Goal: Task Accomplishment & Management: Use online tool/utility

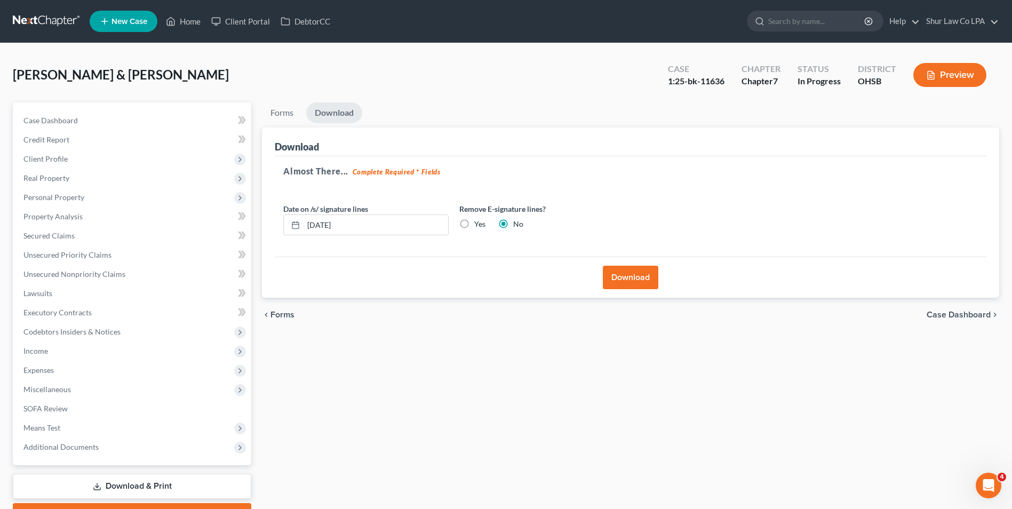
drag, startPoint x: 0, startPoint y: 0, endPoint x: 42, endPoint y: 20, distance: 46.6
click at [42, 20] on link at bounding box center [47, 21] width 68 height 19
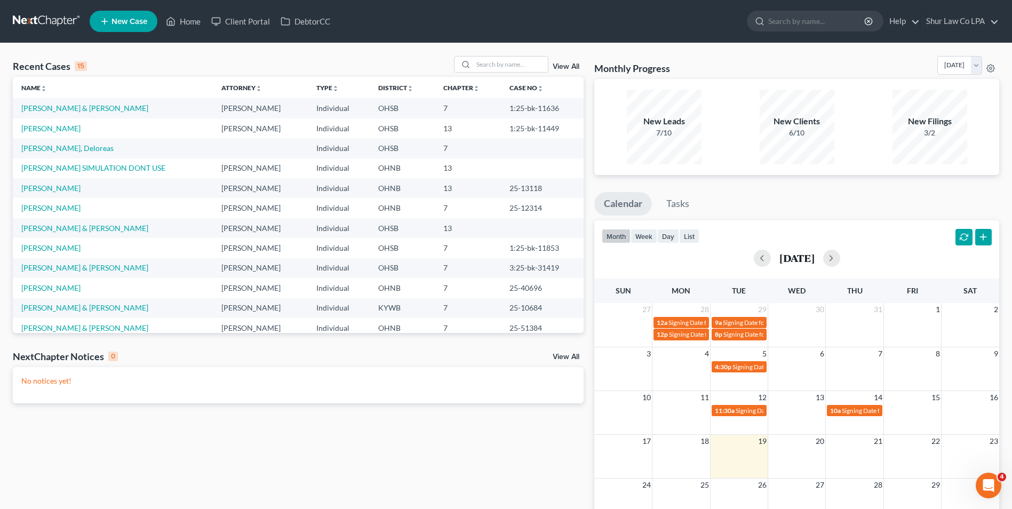
click at [163, 51] on div "Recent Cases 15 View All Name unfold_more expand_more expand_less Attorney unfo…" at bounding box center [506, 320] width 1012 height 554
click at [33, 128] on link "[PERSON_NAME]" at bounding box center [50, 128] width 59 height 9
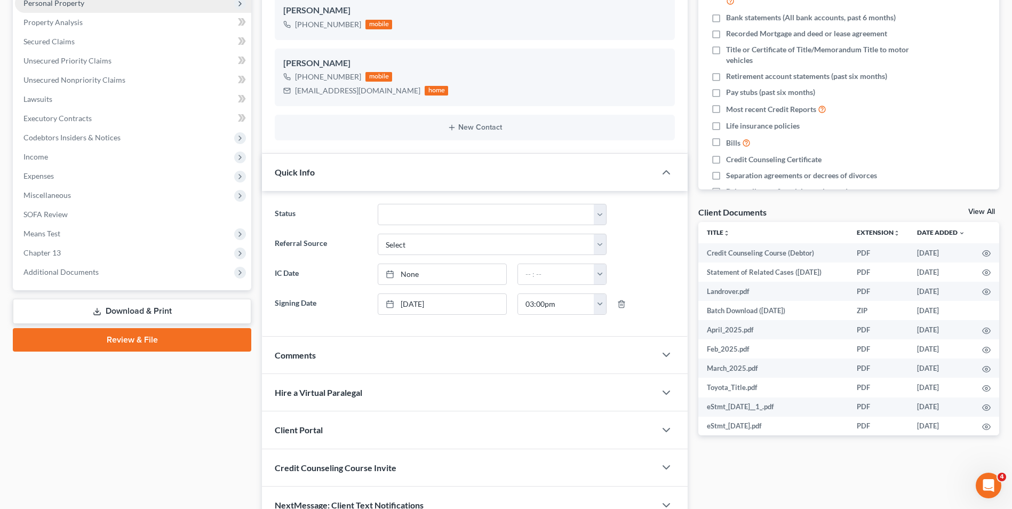
scroll to position [213, 0]
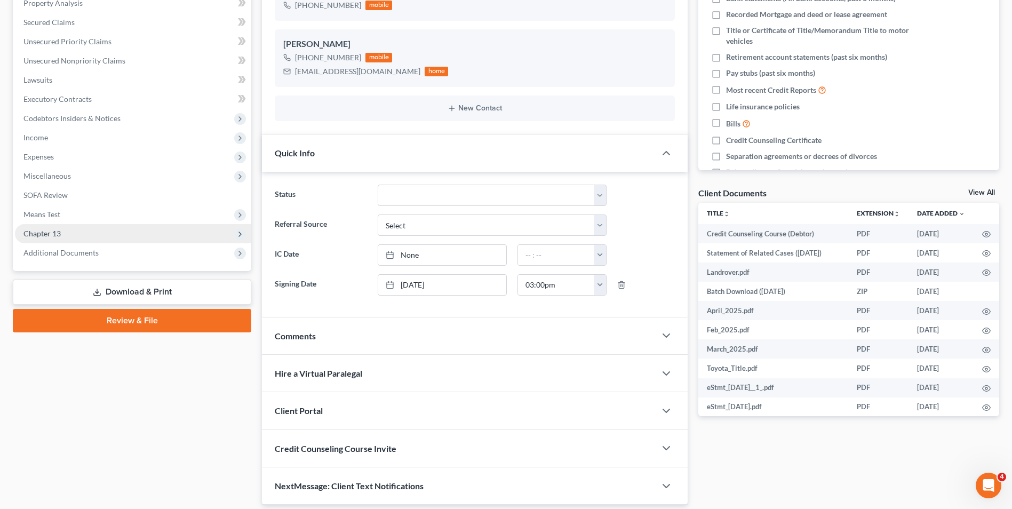
click at [42, 231] on span "Chapter 13" at bounding box center [41, 233] width 37 height 9
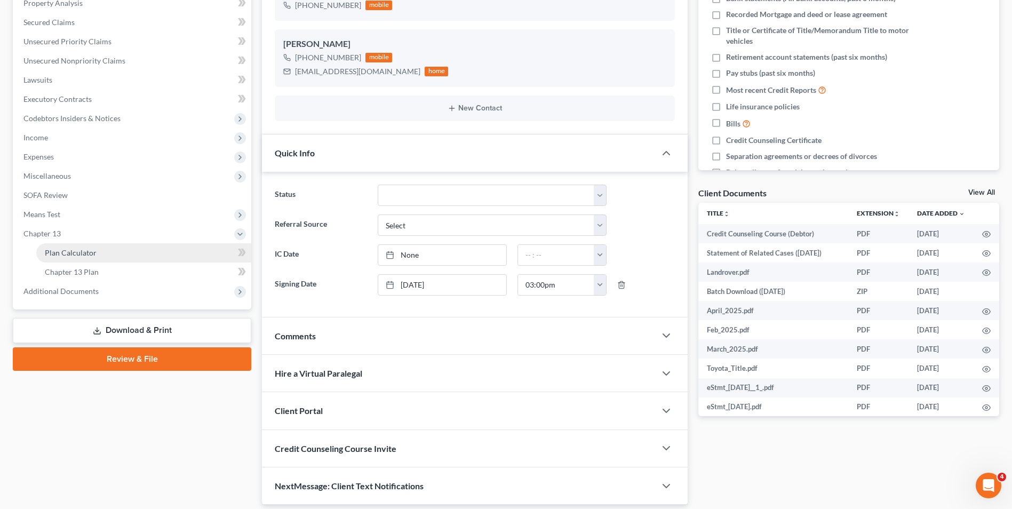
click at [69, 252] on span "Plan Calculator" at bounding box center [71, 252] width 52 height 9
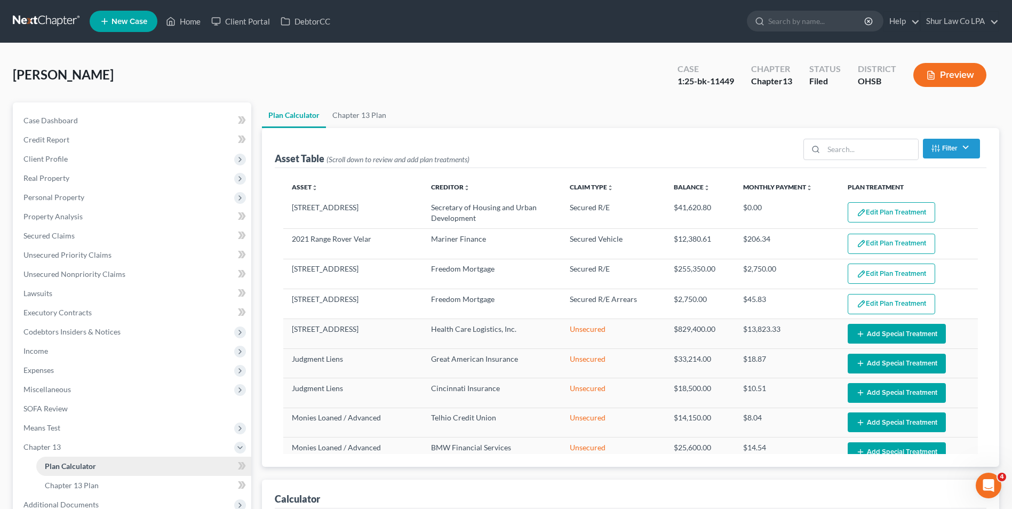
select select "59"
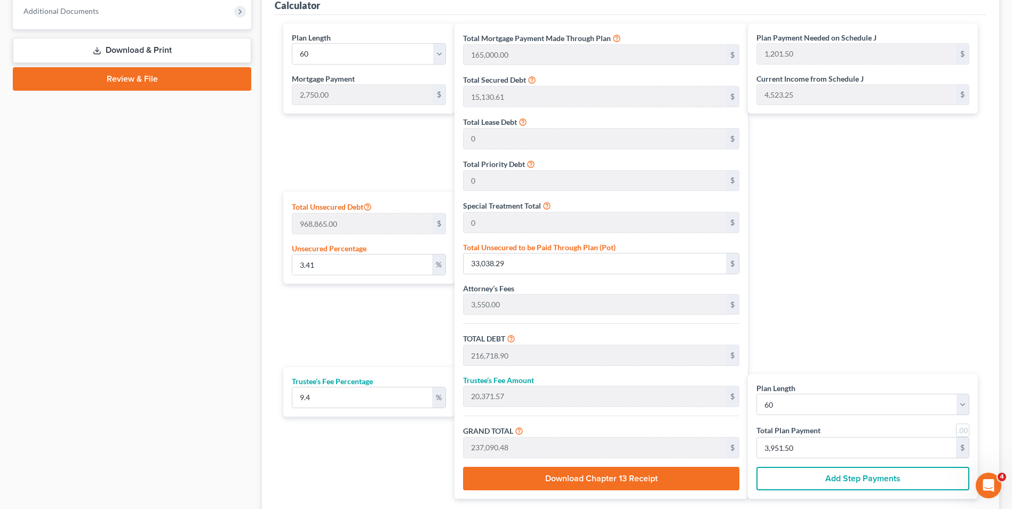
scroll to position [518, 0]
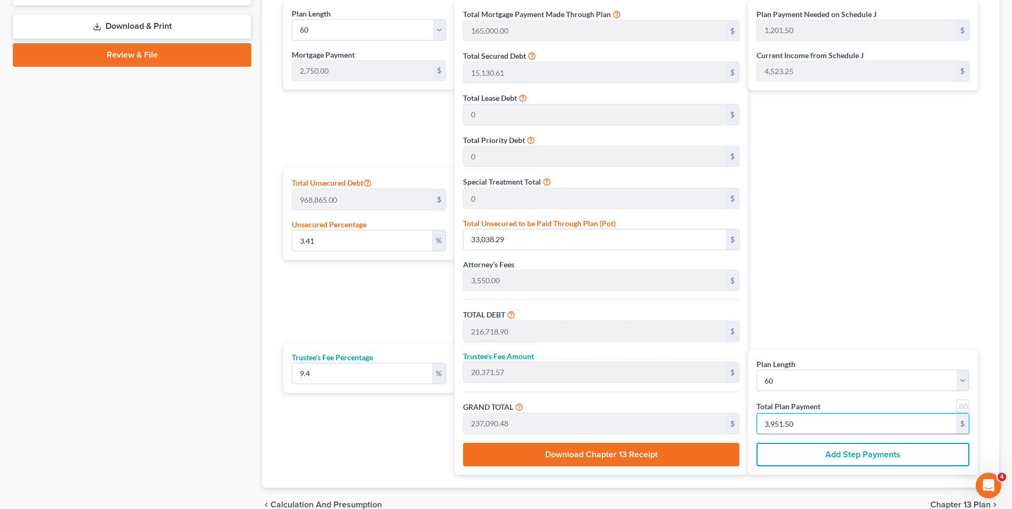
type input "0"
type input "219.37"
type input "20.62"
type input "240.00"
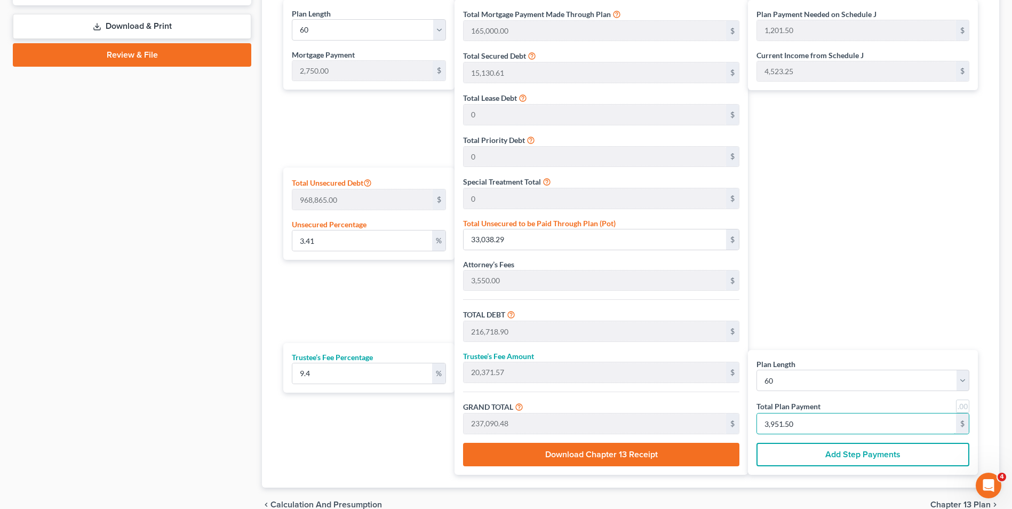
type input "4"
type input "2,468.00"
type input "231.99"
type input "2,699.99"
type input "45"
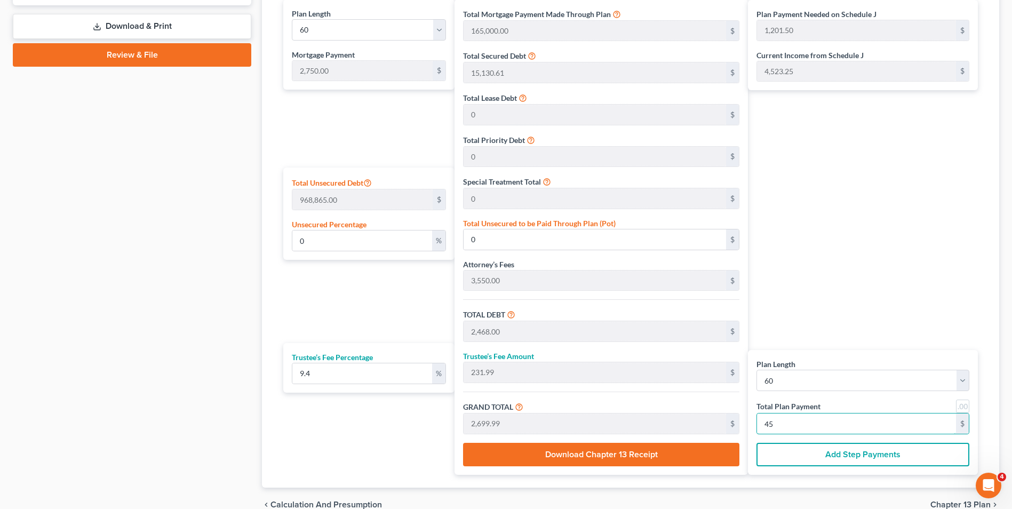
type input "24,789.76"
type input "2,330.23"
type input "27,120.00"
type input "452"
type input "6.65"
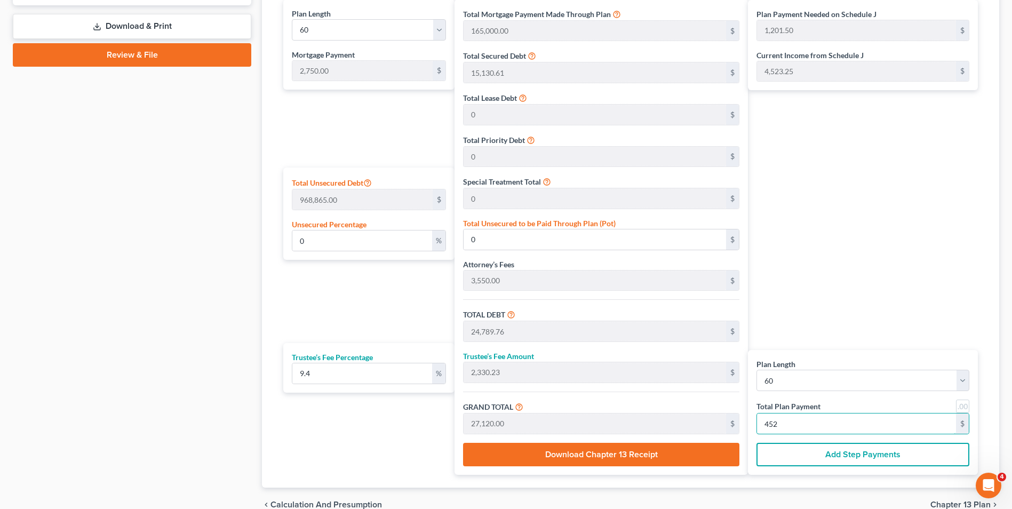
type input "64,381.54"
type input "248,062.15"
type input "23,317.84"
type input "271,380.00"
type input "4,523"
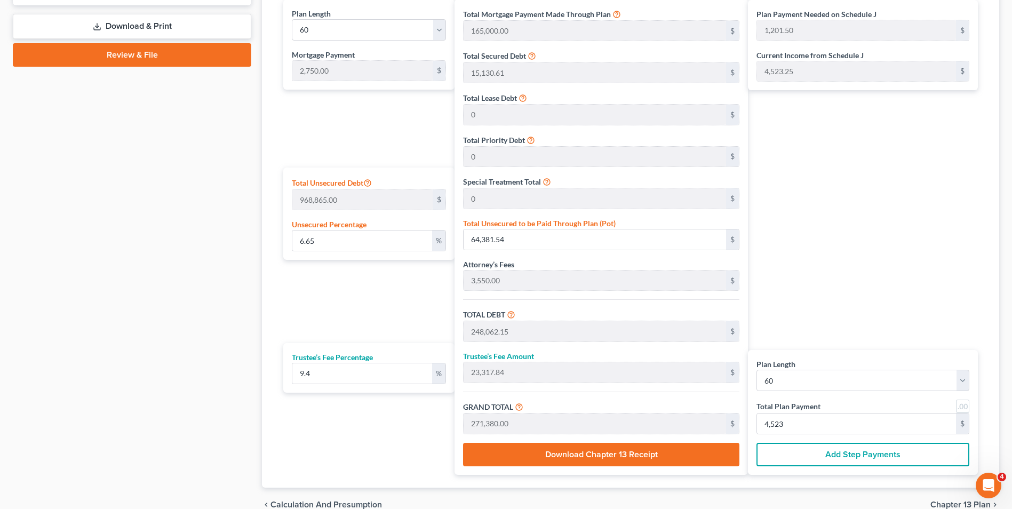
click at [824, 292] on div "Plan Payment Needed on Schedule J 1,201.50 $ Current Income from Schedule J 4,5…" at bounding box center [865, 237] width 235 height 476
click at [959, 384] on select "1 2 3 4 5 6 7 8 9 10 11 12 13 14 15 16 17 18 19 20 21 22 23 24 25 26 27 28 29 3…" at bounding box center [863, 380] width 213 height 21
select select "45"
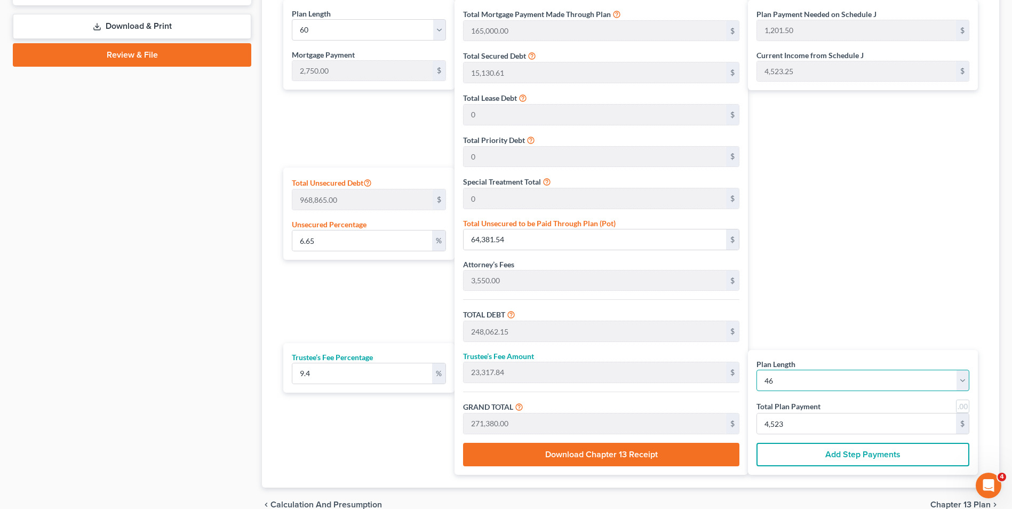
click at [757, 370] on select "1 2 3 4 5 6 7 8 9 10 11 12 13 14 15 16 17 18 19 20 21 22 23 24 25 26 27 28 29 3…" at bounding box center [863, 380] width 213 height 21
select select "45"
type input "126,500.00"
type input "209,562.15"
type input "19,698.84"
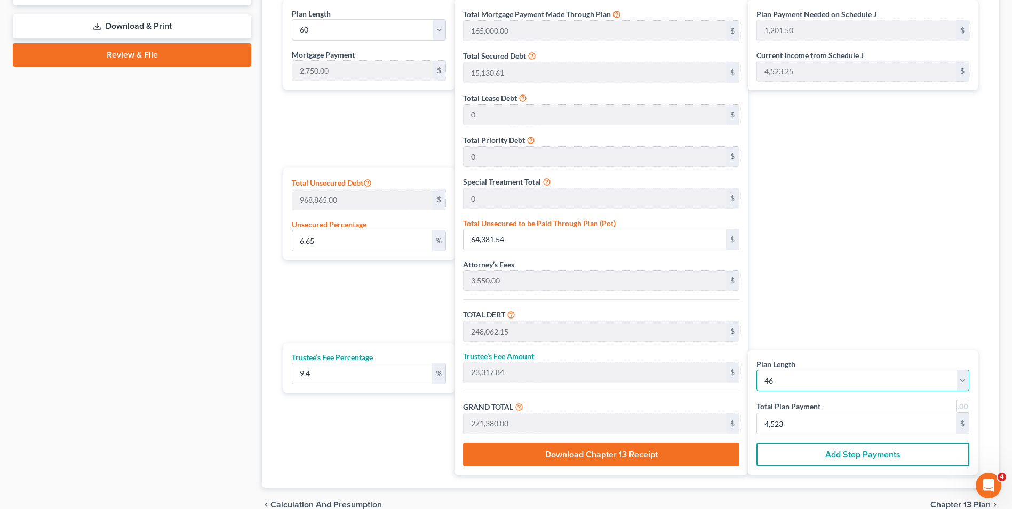
type input "229,261.00"
type input "2,233.93"
type input "4,983.93"
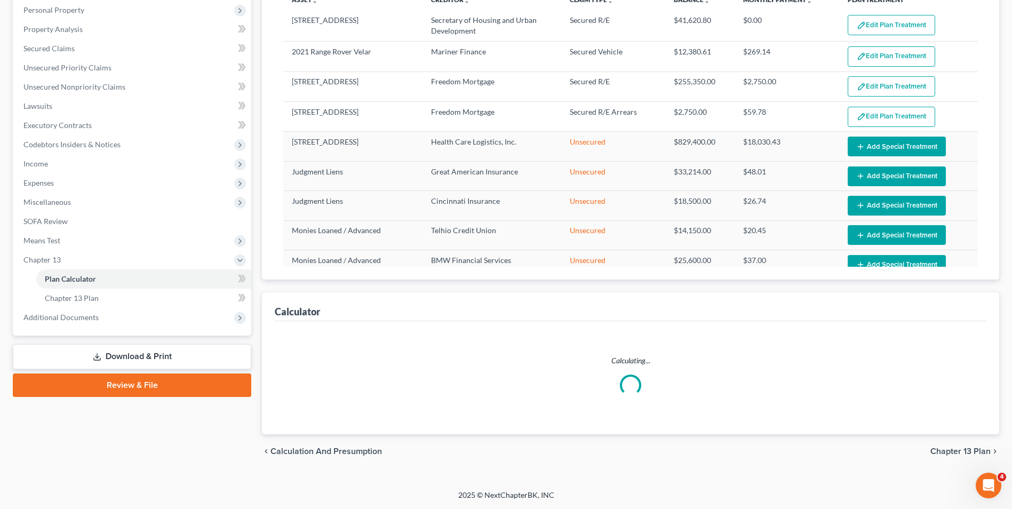
select select "45"
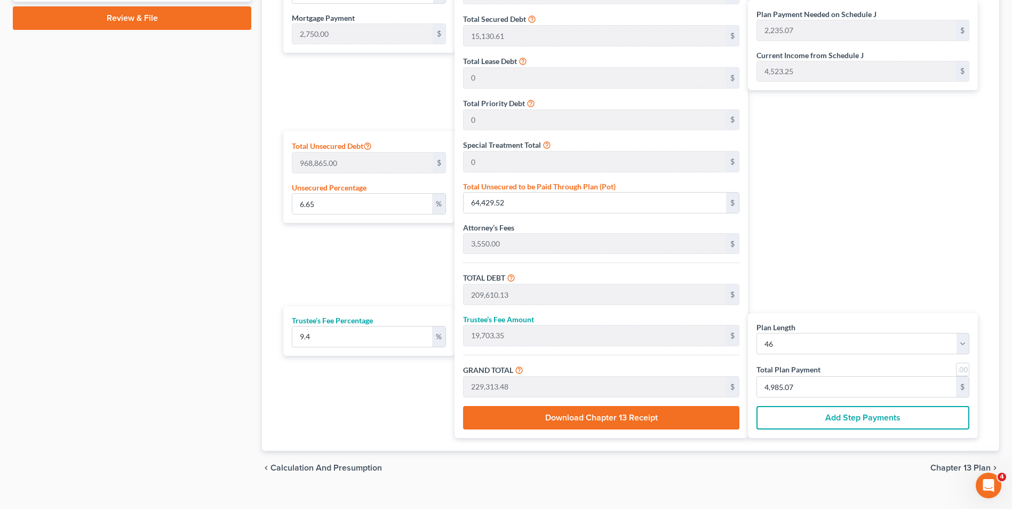
scroll to position [571, 0]
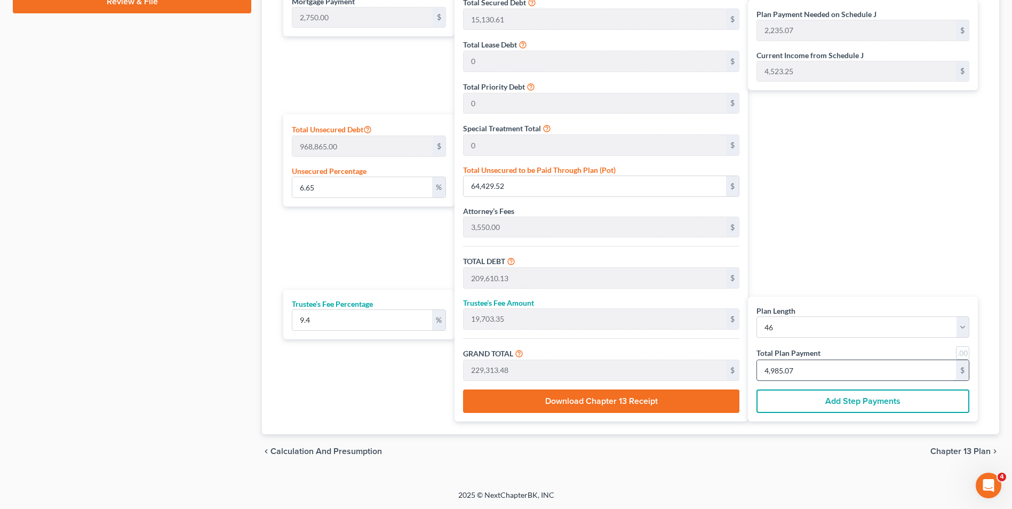
type input "0"
type input "168.19"
type input "15.80"
type input "184.00"
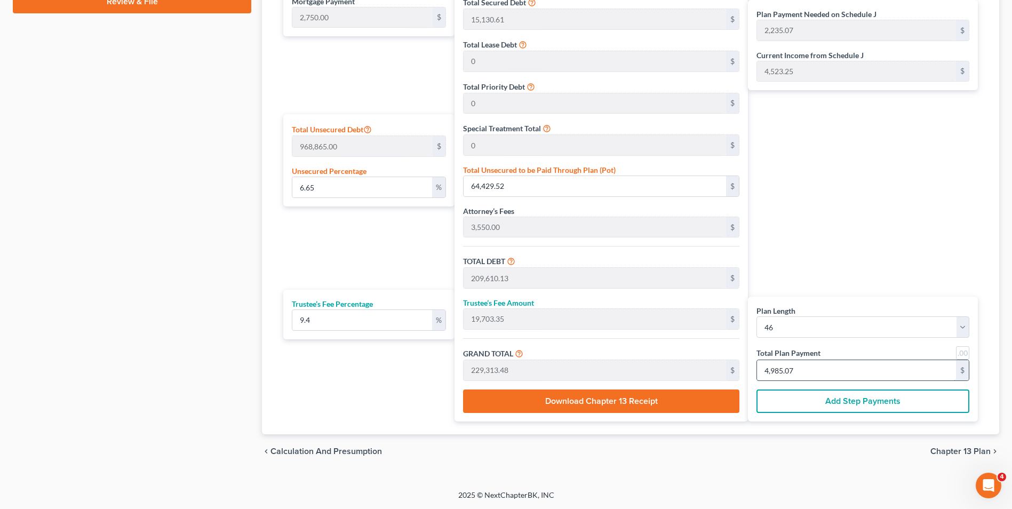
type input "4"
type input "1,934.18"
type input "181.81"
type input "2,116.00"
type input "46"
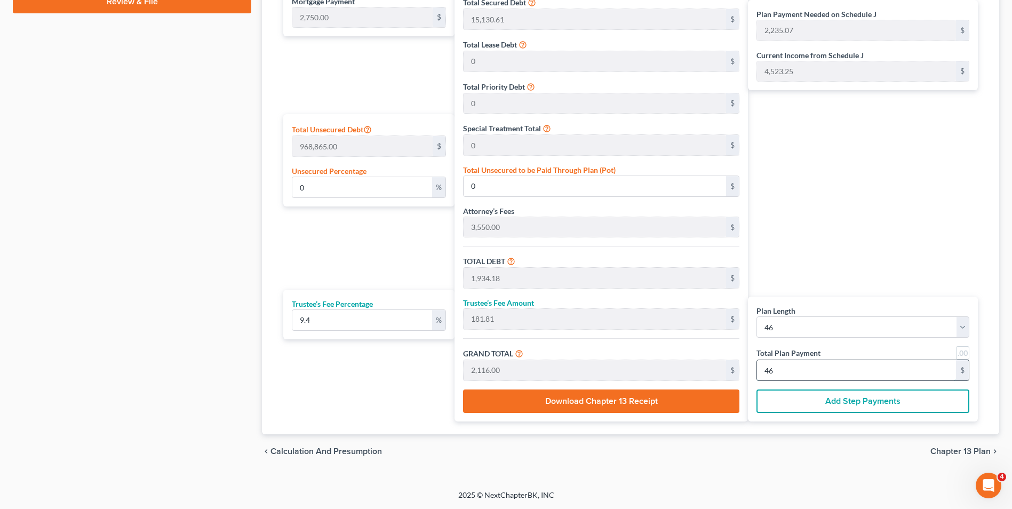
type input "19,425.95"
type input "1,826.04"
type input "21,252.00"
type input "4623"
type input "5.08"
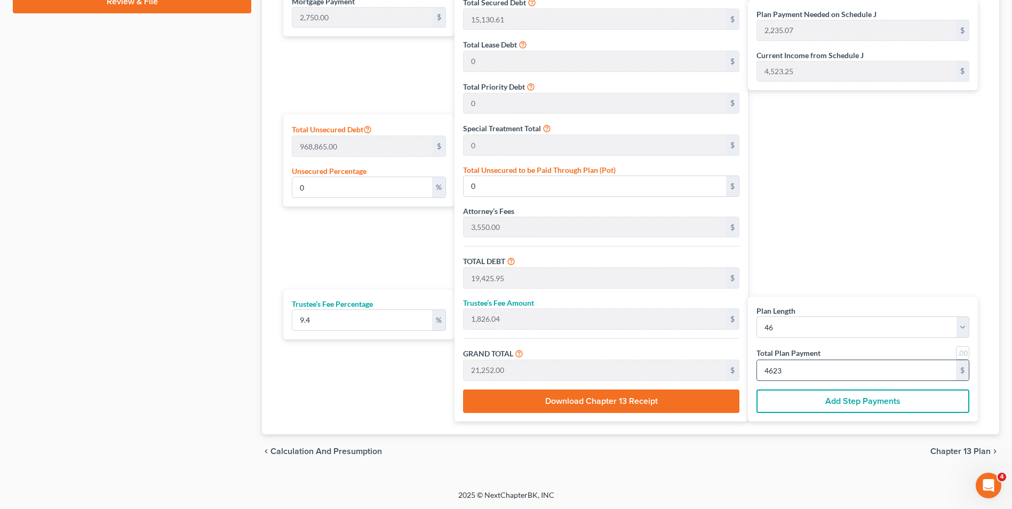
type input "49,205.13"
type input "194,385.74"
type input "18,272.25"
type input "212,657.99"
type input "4,623"
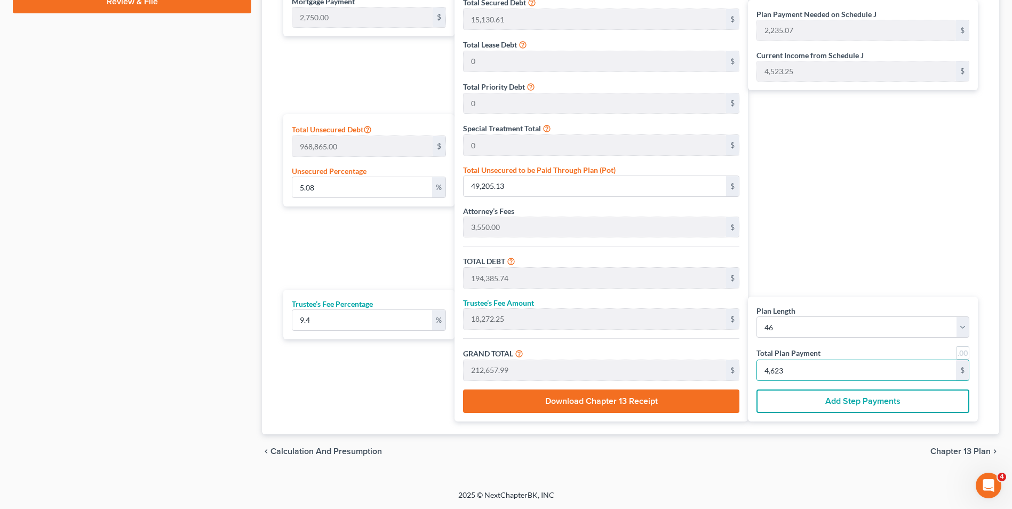
click at [795, 272] on div "Plan Payment Needed on Schedule J 2,235.07 $ Current Income from Schedule J 4,5…" at bounding box center [865, 184] width 235 height 476
click at [959, 329] on select "1 2 3 4 5 6 7 8 9 10 11 12 13 14 15 16 17 18 19 20 21 22 23 24 25 26 27 28 29 3…" at bounding box center [863, 327] width 213 height 21
select select "42"
click at [757, 317] on select "1 2 3 4 5 6 7 8 9 10 11 12 13 14 15 16 17 18 19 20 21 22 23 24 25 26 27 28 29 3…" at bounding box center [863, 327] width 213 height 21
select select "42"
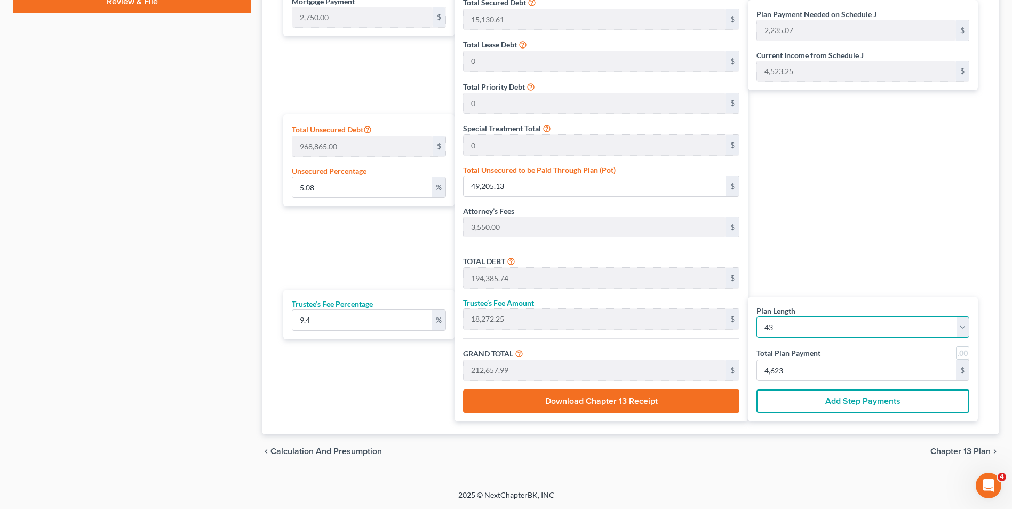
type input "118,250.00"
type input "186,135.74"
type input "17,496.75"
type input "203,632.50"
type input "1,985.63"
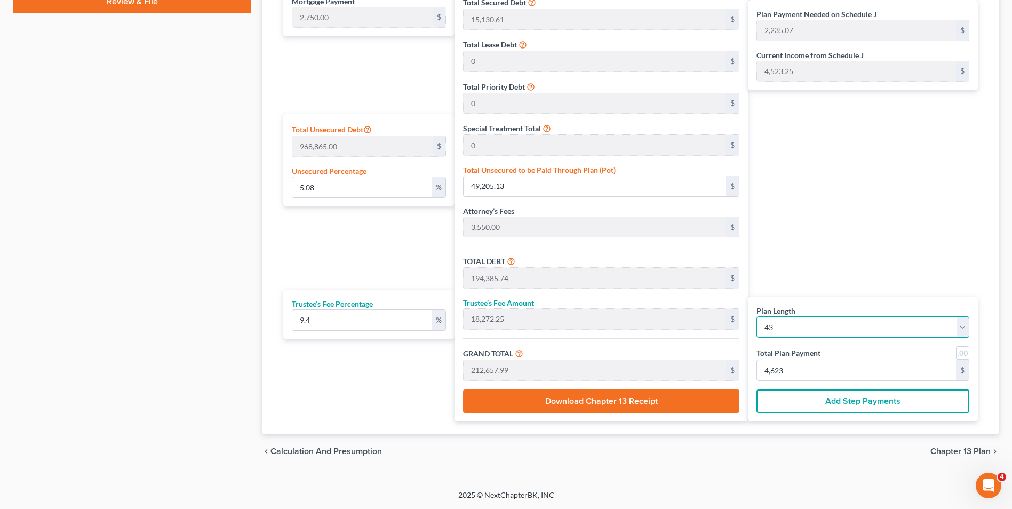
type input "4,735.63"
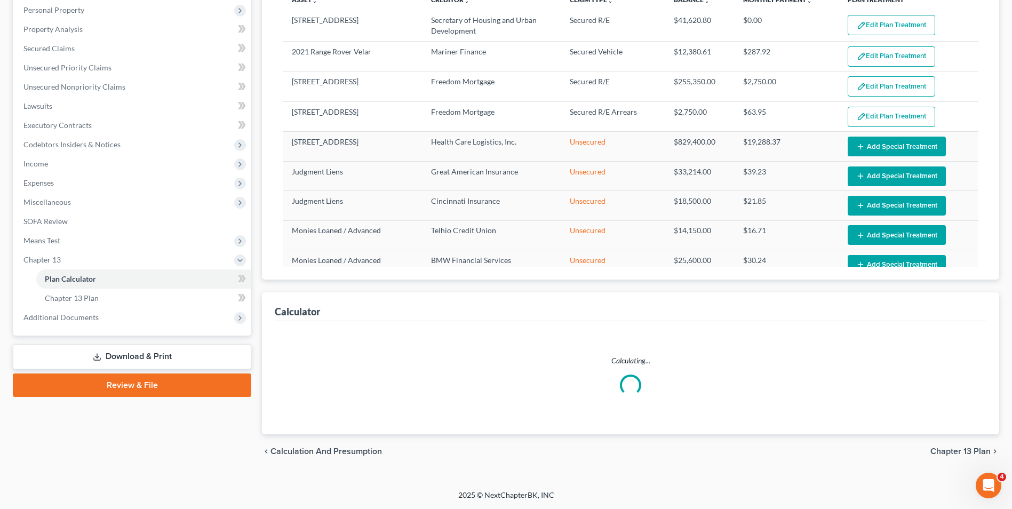
select select "42"
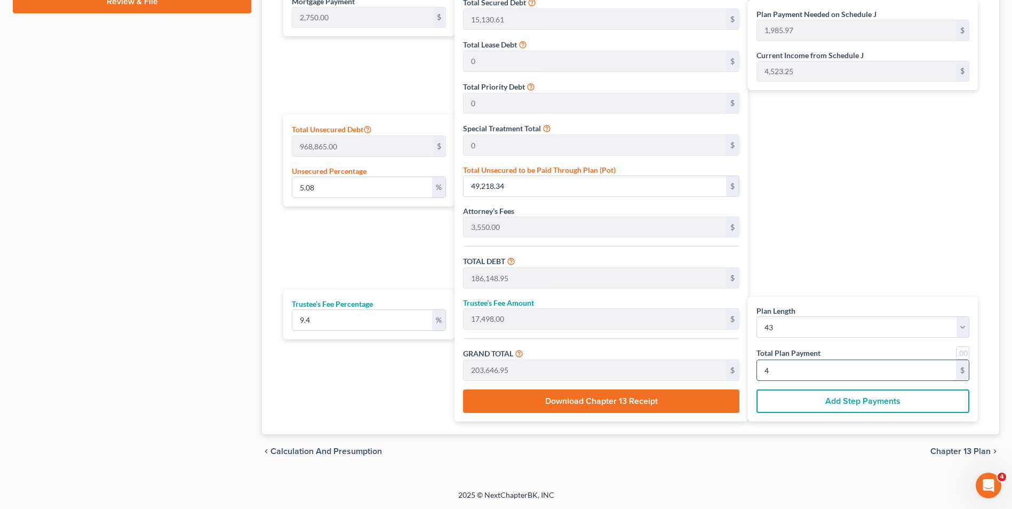
type input "45"
type input "0"
type input "1,768.73"
type input "166.26"
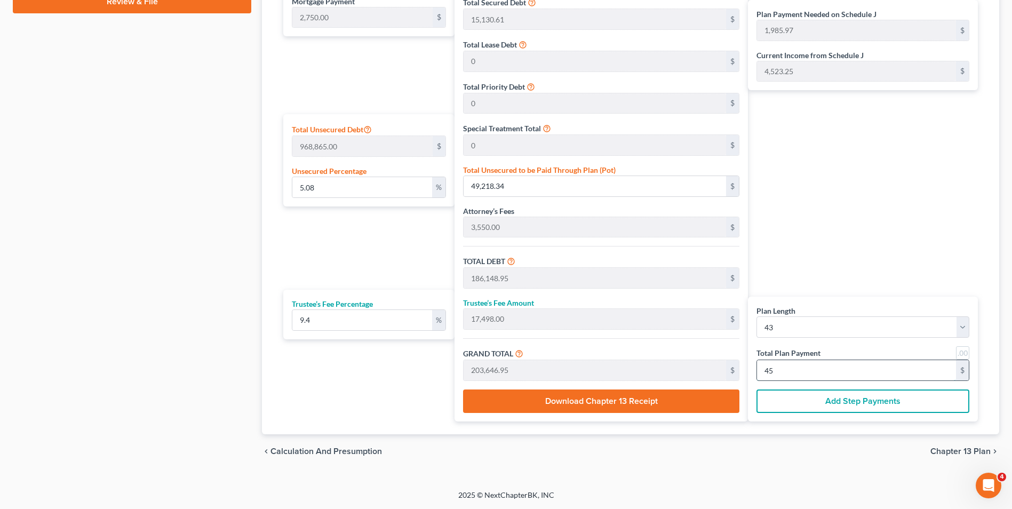
type input "1,934.99"
type input "17,765.99"
type input "1,670.00"
type input "19,436.00"
type input "452"
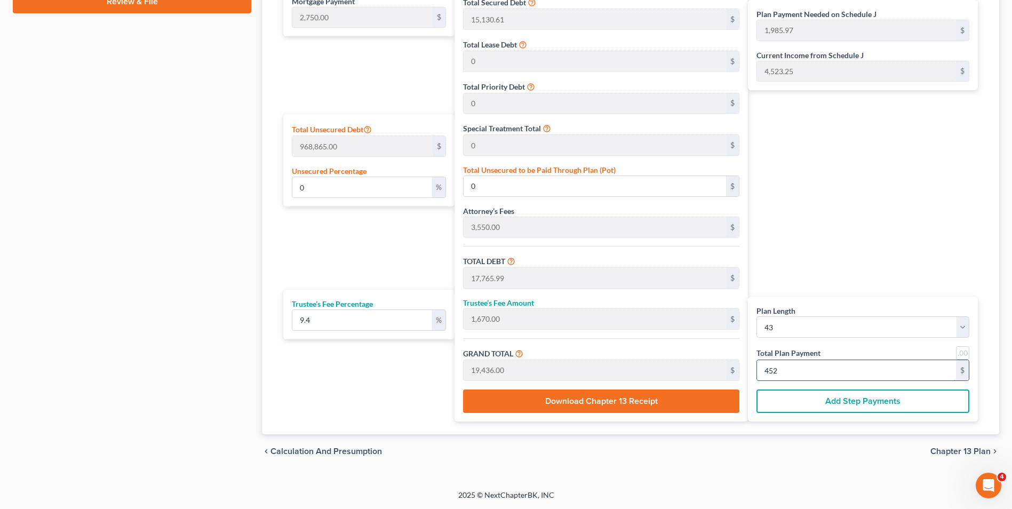
type input "4.22"
type input "40,847.26"
type input "177,777.87"
type input "16,711.12"
type input "194,488.99"
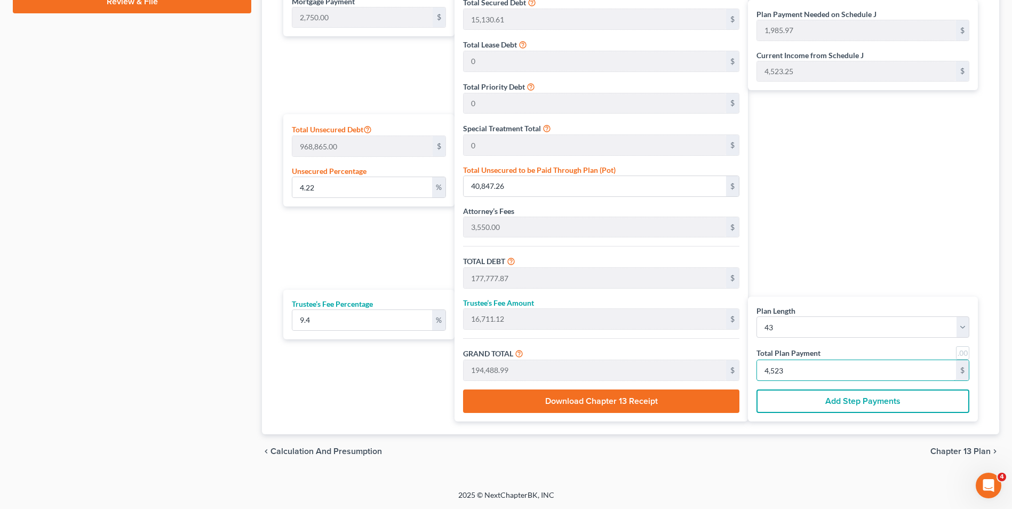
type input "4,523"
click at [839, 253] on div "Plan Payment Needed on Schedule J 1,985.97 $ Current Income from Schedule J 4,5…" at bounding box center [865, 184] width 235 height 476
type input "40847.260"
type input "395,754,805.59"
type input "395,891,736.20"
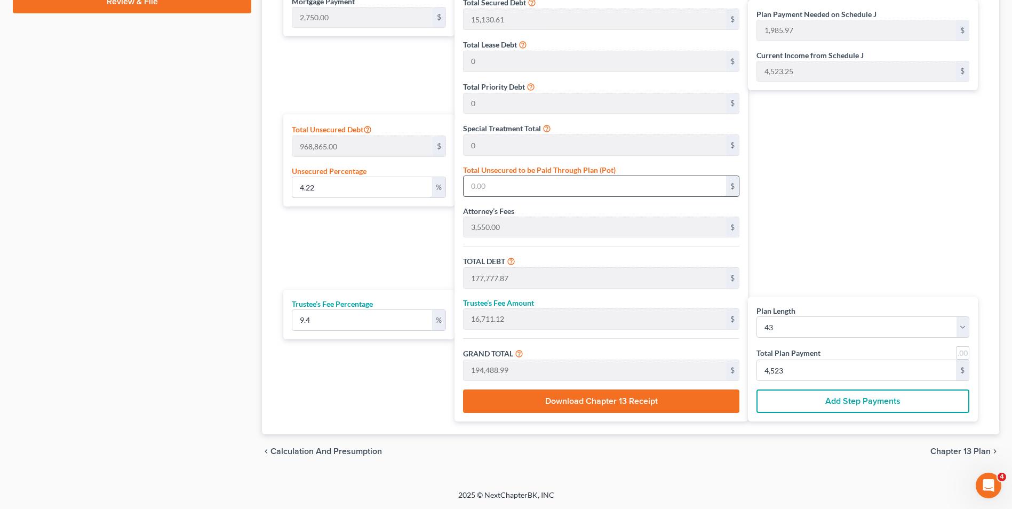
type input "37,213,823.20"
type input "433,105,559.41"
type input "10,069,472.31"
type input "10,072,222.31"
click at [556, 183] on input "395,754,805.59" at bounding box center [595, 186] width 263 height 20
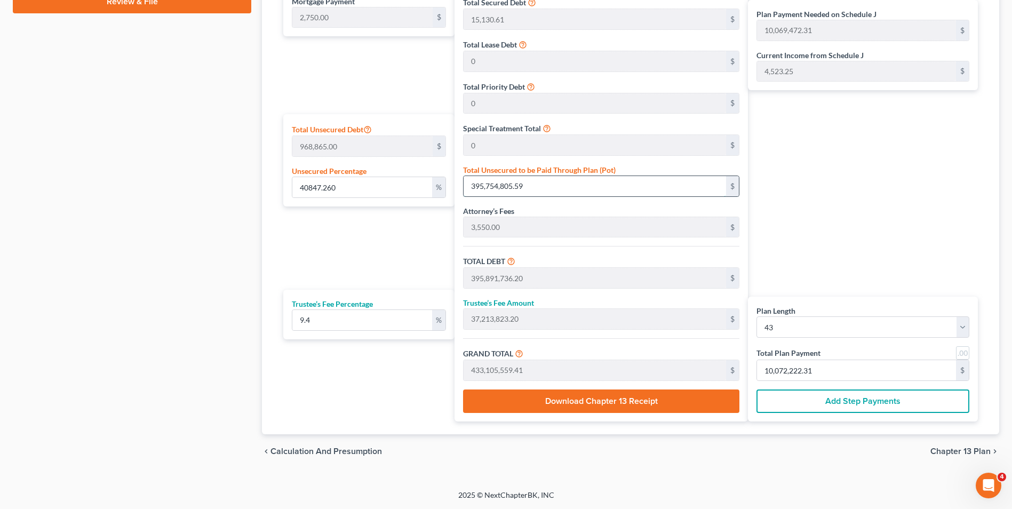
type input "0.0003096406620117354"
type input "3"
type input "136,933.61"
type input "12,871.75"
type input "149,805.36"
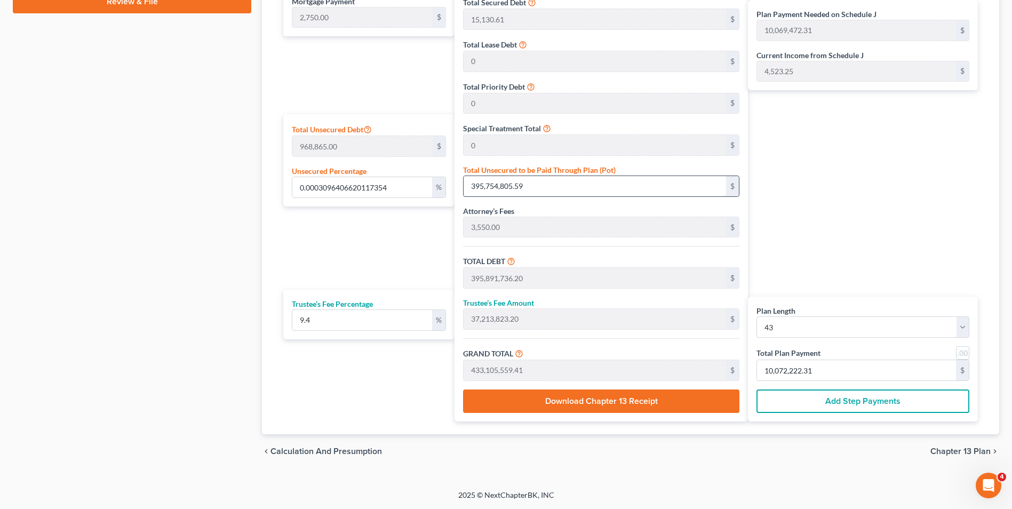
type input "733.84"
type input "3,483.84"
type input "0.003612474390136913"
type input "35"
type input "136,965.61"
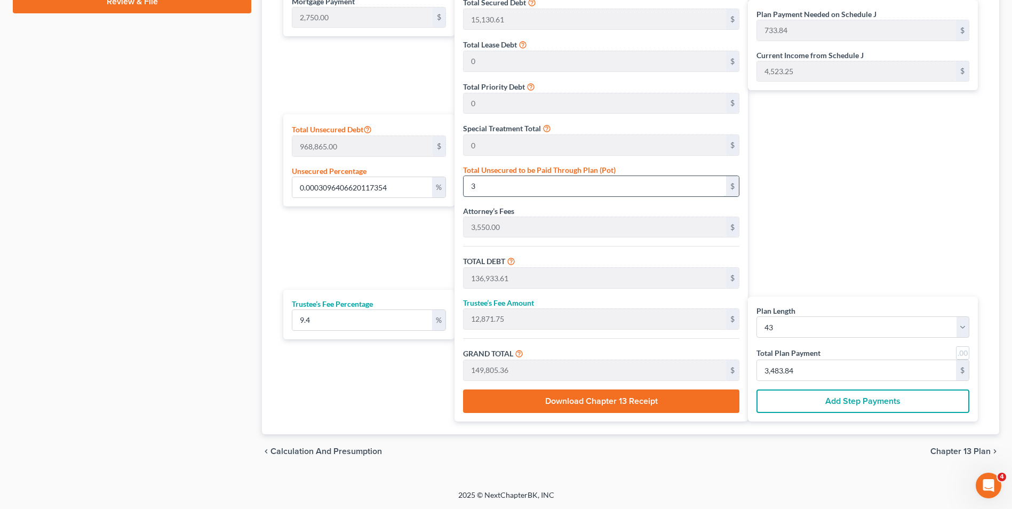
type input "12,874.76"
type input "149,840.37"
type input "734.65"
type input "3,484.65"
type input "0.03622795745537304"
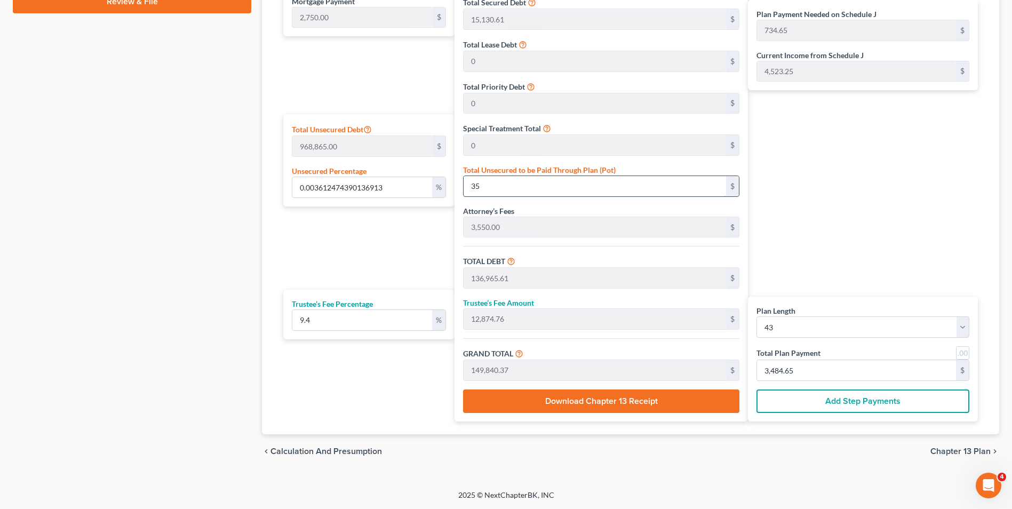
type input "351"
type input "137,281.61"
type input "12,904.47"
type input "150,186.08"
type input "742.69"
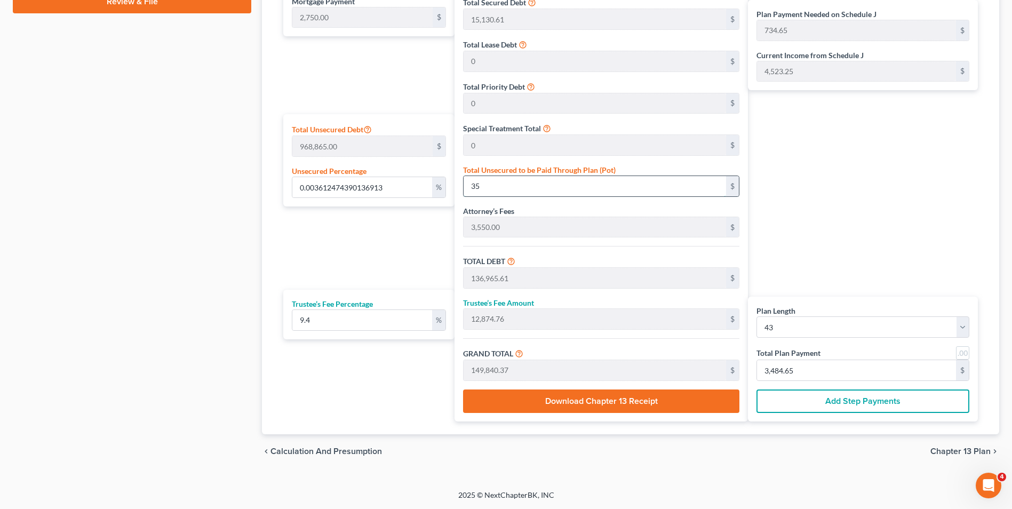
type input "3,492.69"
type input "0.36269242876974606"
type input "3514"
type input "140,444.61"
type input "13,201.79"
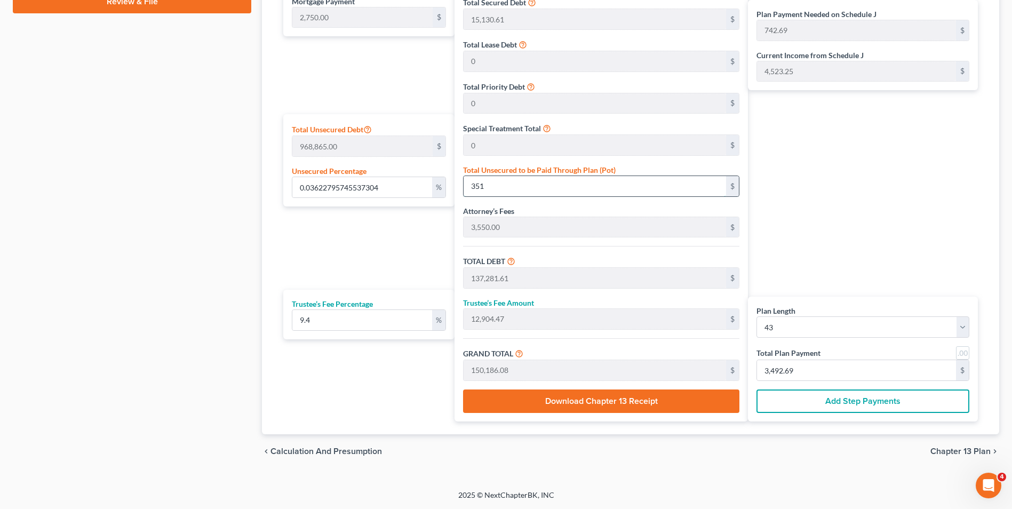
type input "153,646.40"
type input "823.17"
type input "3,573.17"
type input "3,514"
type input "3.6271307148054683"
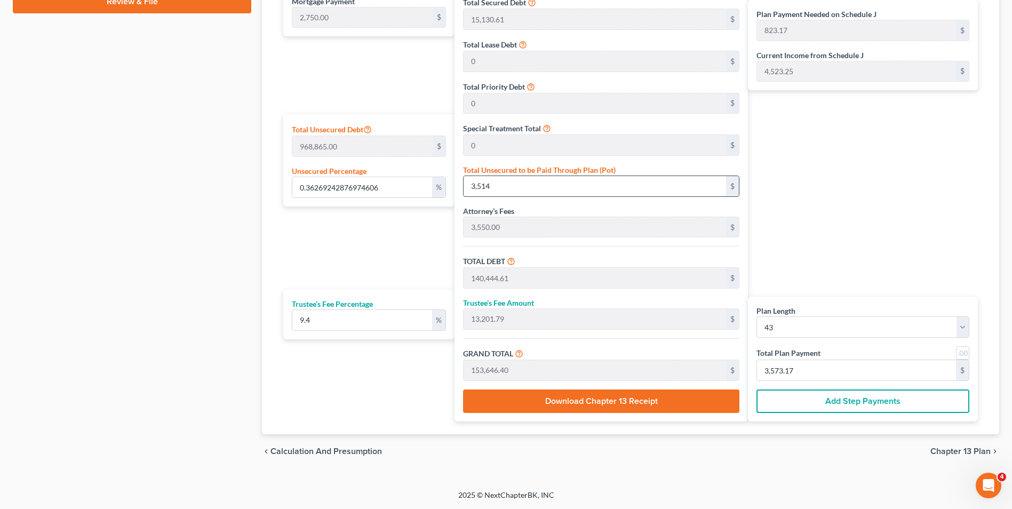
type input "3,5142"
type input "172,072.61"
type input "16,174.82"
type input "188,247.43"
type input "1,627.84"
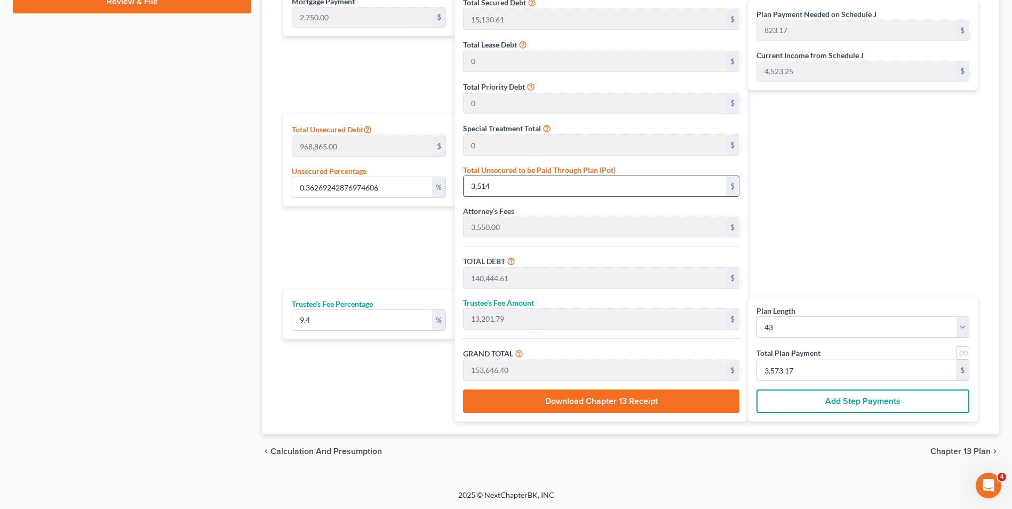
type input "4,377.84"
type input "35,142"
click at [858, 220] on div "Plan Payment Needed on Schedule J 1,627.84 $ Current Income from Schedule J 4,5…" at bounding box center [865, 184] width 235 height 476
click at [813, 374] on input "4,377.84" at bounding box center [856, 370] width 199 height 20
type input "0"
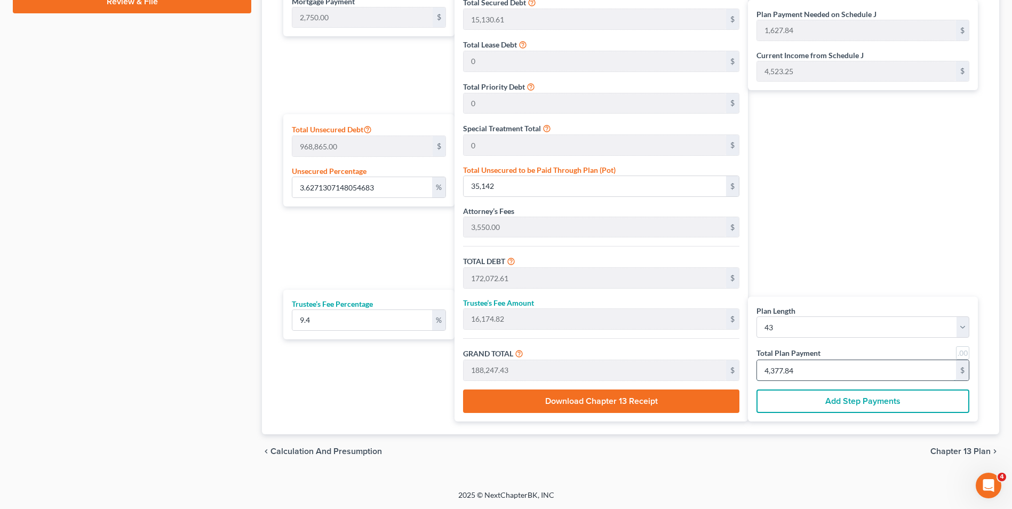
type input "0"
type input "157.22"
type input "14.77"
type input "171.99"
type input "4"
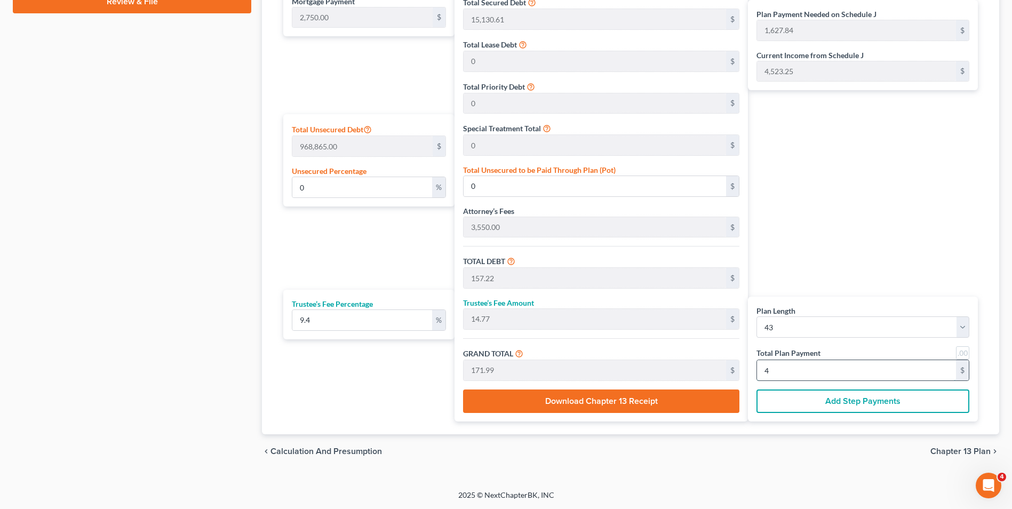
type input "1,768.73"
type input "166.26"
type input "1,934.99"
type input "45"
type input "17,765.99"
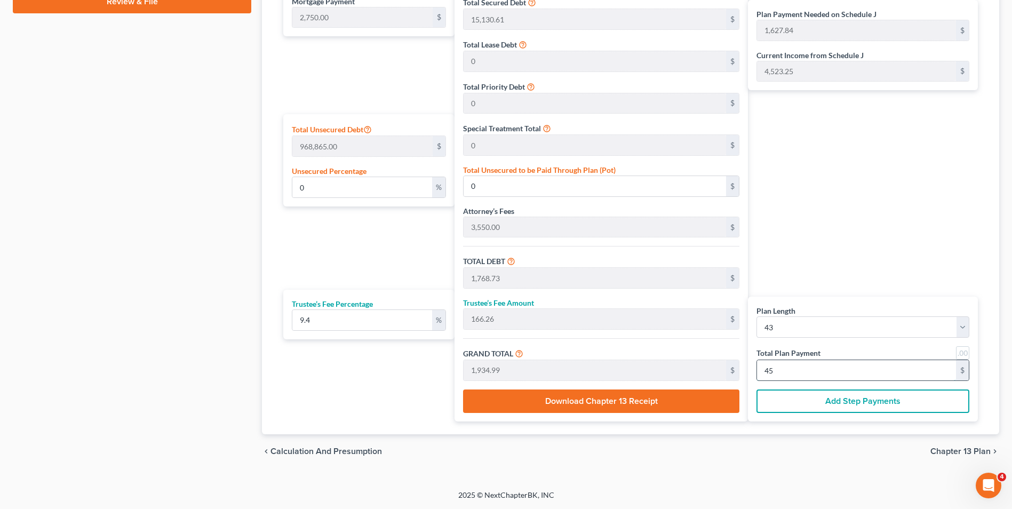
type input "1,670.00"
type input "19,436.00"
type input "452"
type input "4.22"
type input "40,847.26"
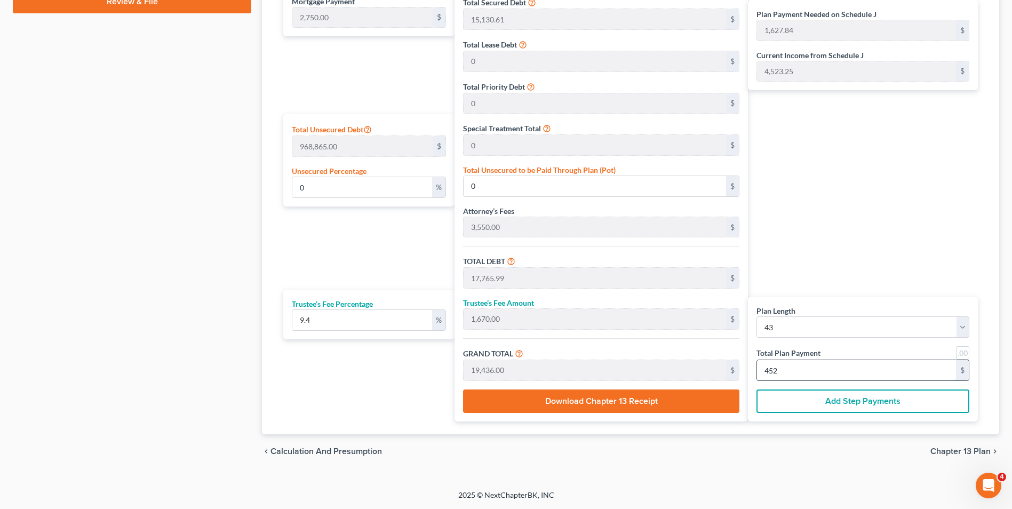
type input "177,777.87"
type input "16,711.12"
type input "194,488.99"
type input "4,523"
click at [828, 331] on select "1 2 3 4 5 6 7 8 9 10 11 12 13 14 15 16 17 18 19 20 21 22 23 24 25 26 27 28 29 3…" at bounding box center [863, 327] width 213 height 21
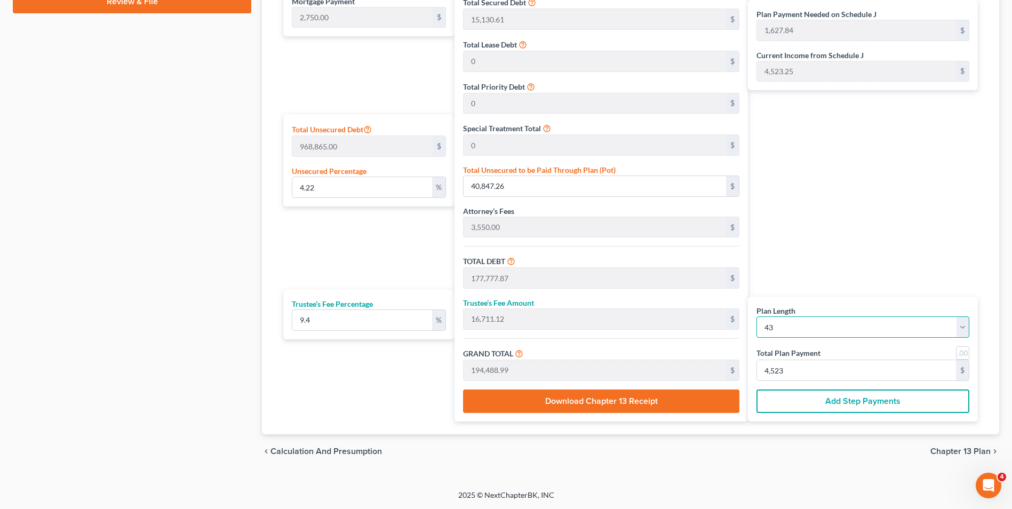
select select "39"
click at [757, 317] on select "1 2 3 4 5 6 7 8 9 10 11 12 13 14 15 16 17 18 19 20 21 22 23 24 25 26 27 28 29 3…" at bounding box center [863, 327] width 213 height 21
select select "39"
type input "110,000.00"
type input "169,527.87"
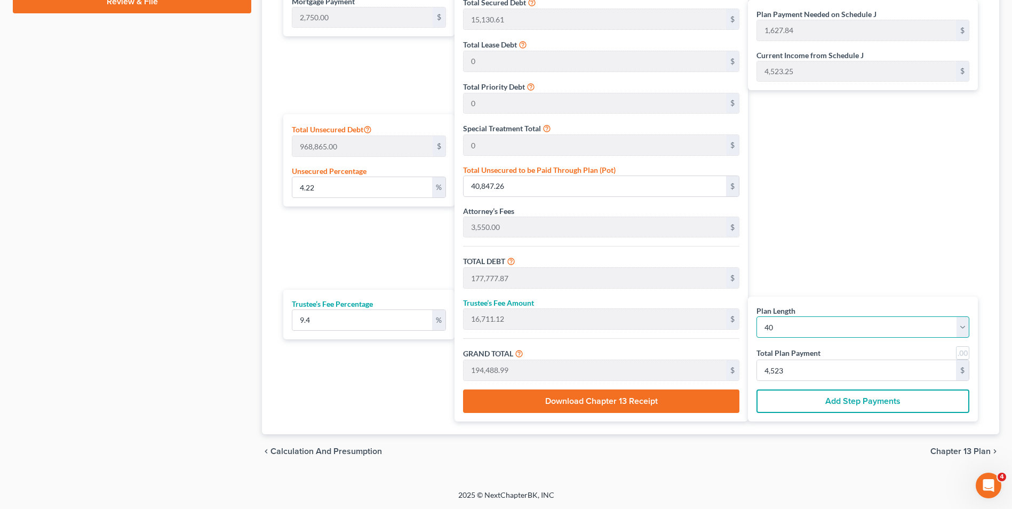
type input "15,935.62"
type input "185,463.50"
type input "1,886.58"
type input "4,636.58"
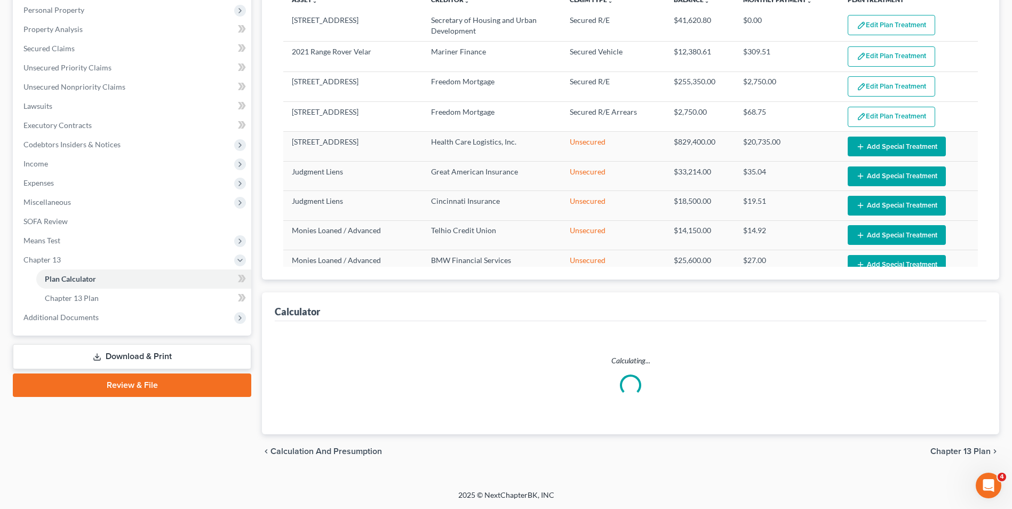
select select "39"
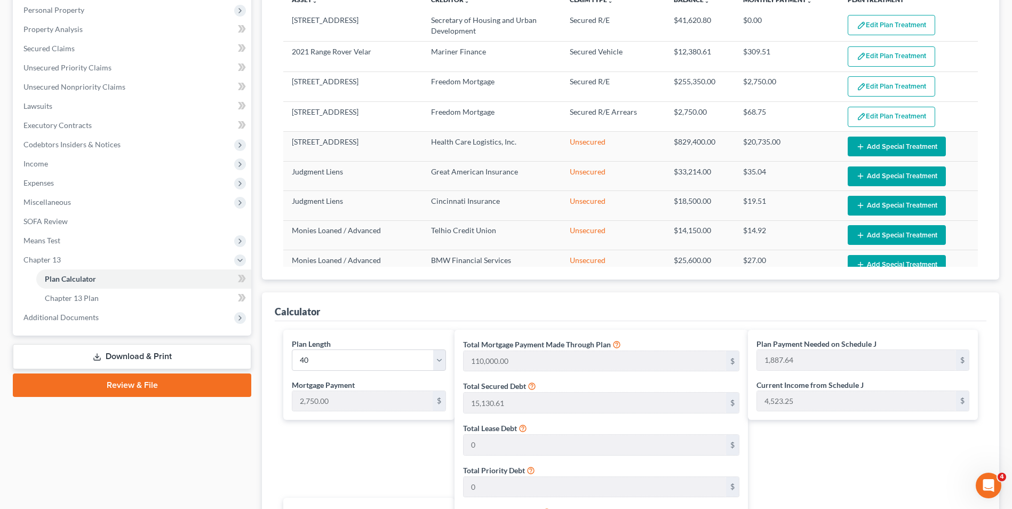
scroll to position [571, 0]
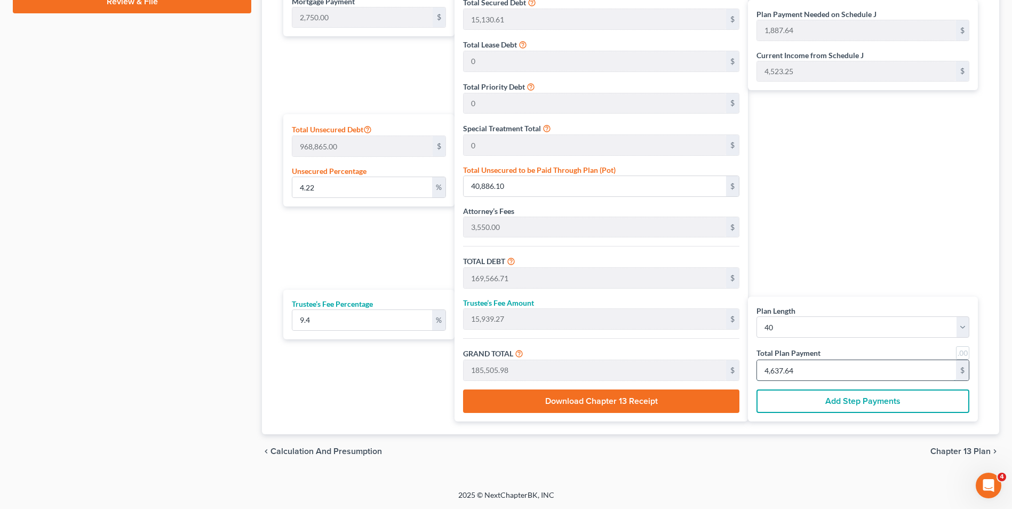
click at [822, 375] on input "4,637.64" at bounding box center [856, 370] width 199 height 20
type input "0"
type input "146.25"
type input "13.74"
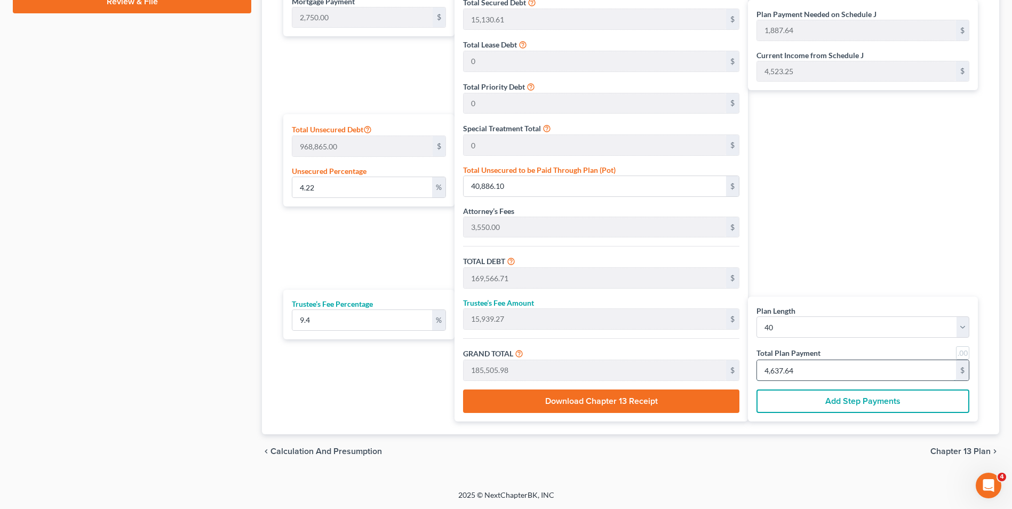
type input "159.99"
type input "4"
type input "1,645.33"
type input "154.66"
type input "1,799.99"
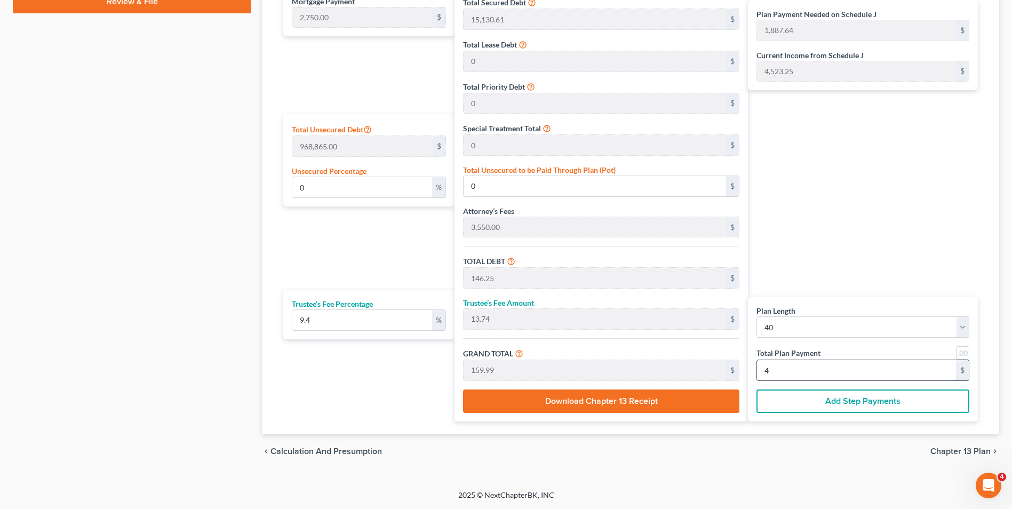
type input "45"
type input "16,526.50"
type input "1,553.49"
type input "18,079.99"
type input "452"
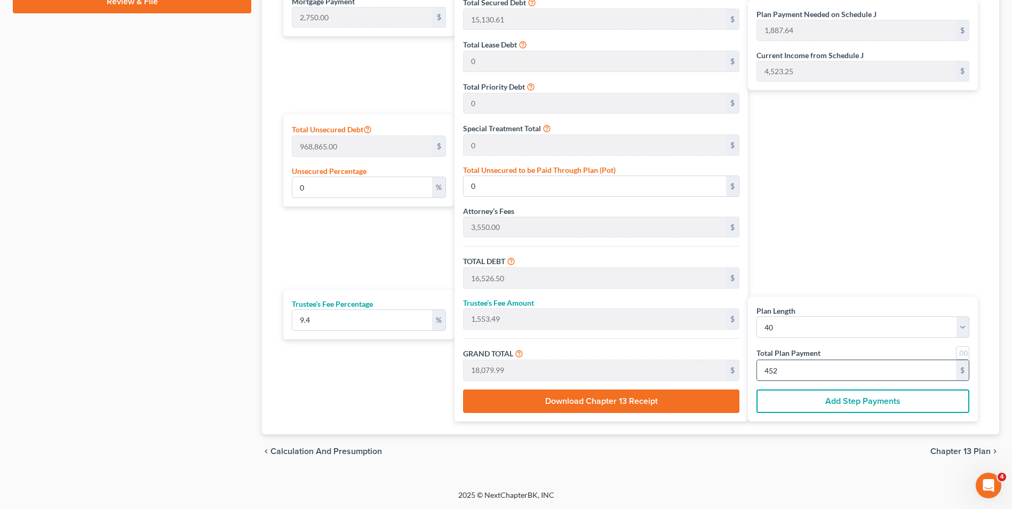
type input "3.79"
type input "36,694.16"
type input "165,374.77"
type input "15,545.22"
type input "180,919.99"
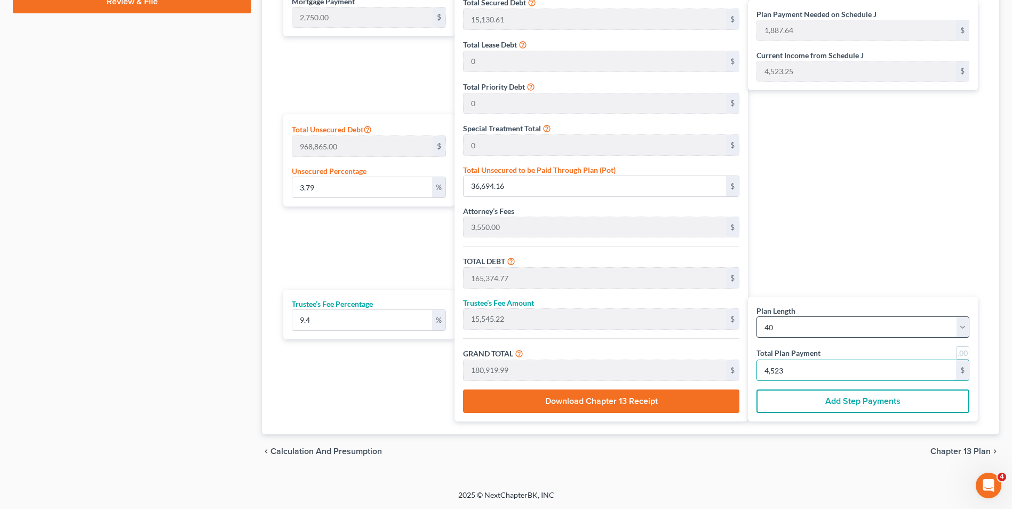
type input "4,523"
click at [817, 325] on select "1 2 3 4 5 6 7 8 9 10 11 12 13 14 15 16 17 18 19 20 21 22 23 24 25 26 27 28 29 3…" at bounding box center [863, 327] width 213 height 21
select select "38"
click at [757, 317] on select "1 2 3 4 5 6 7 8 9 10 11 12 13 14 15 16 17 18 19 20 21 22 23 24 25 26 27 28 29 3…" at bounding box center [863, 327] width 213 height 21
select select "38"
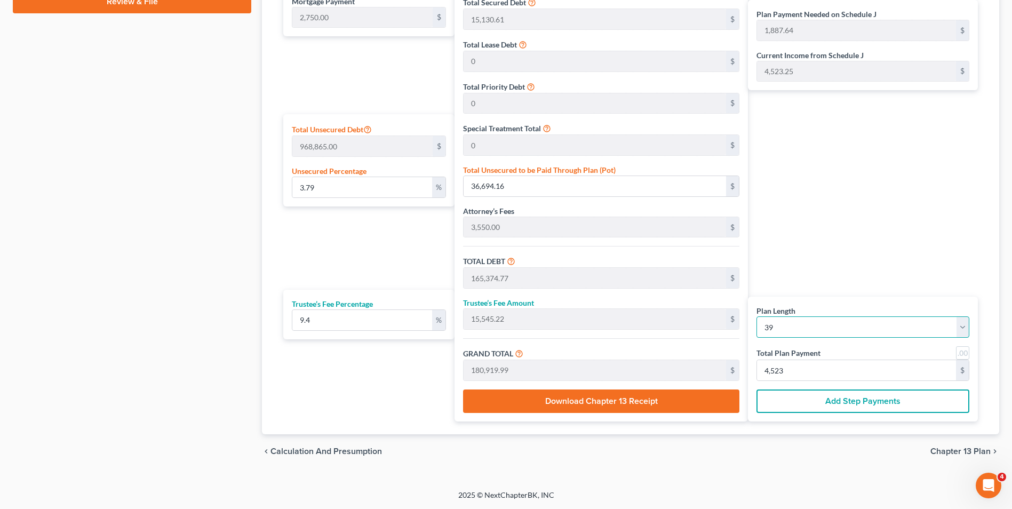
type input "107,250.00"
type input "162,624.77"
type input "15,286.72"
type input "177,911.49"
type input "1,811.83"
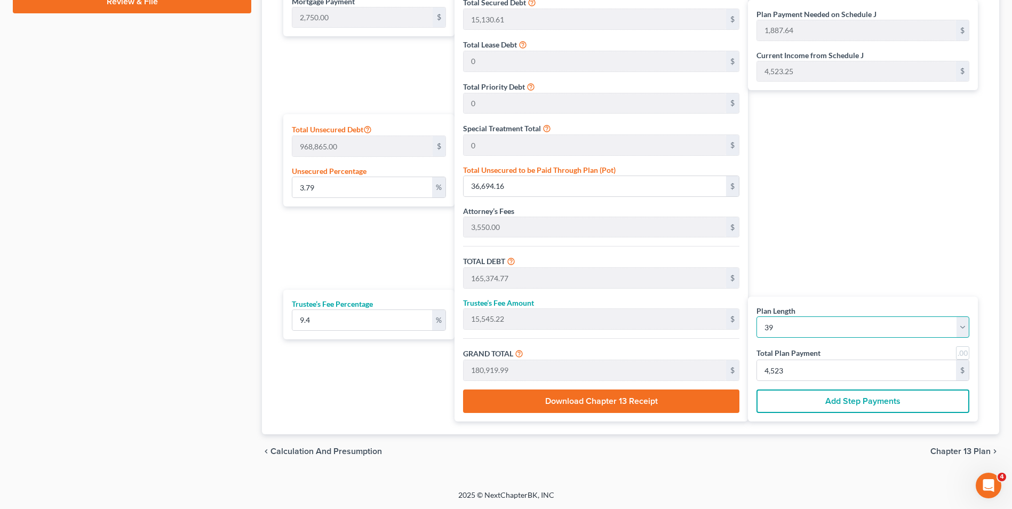
type input "4,561.83"
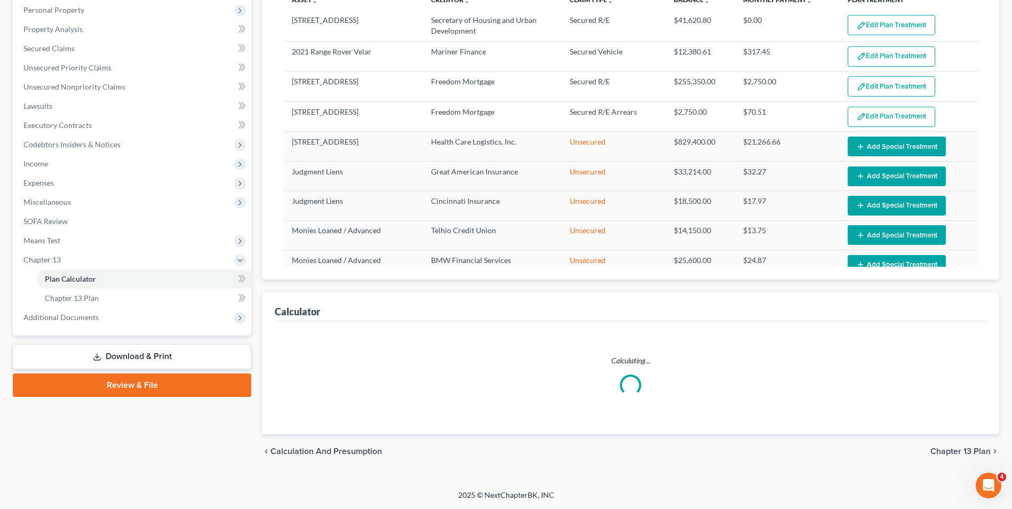
select select "38"
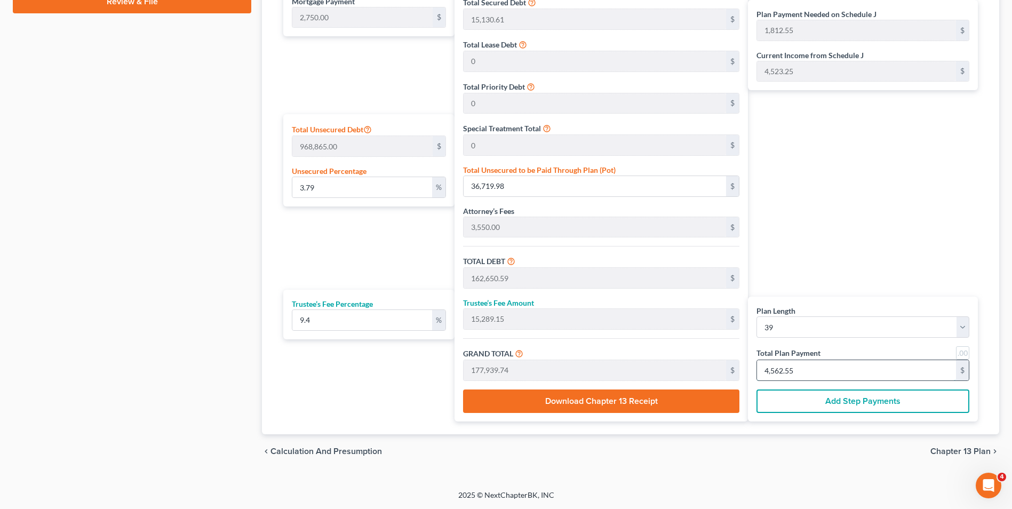
click at [813, 371] on input "4,562.55" at bounding box center [856, 370] width 199 height 20
type input "0"
type input "142.59"
type input "13.40"
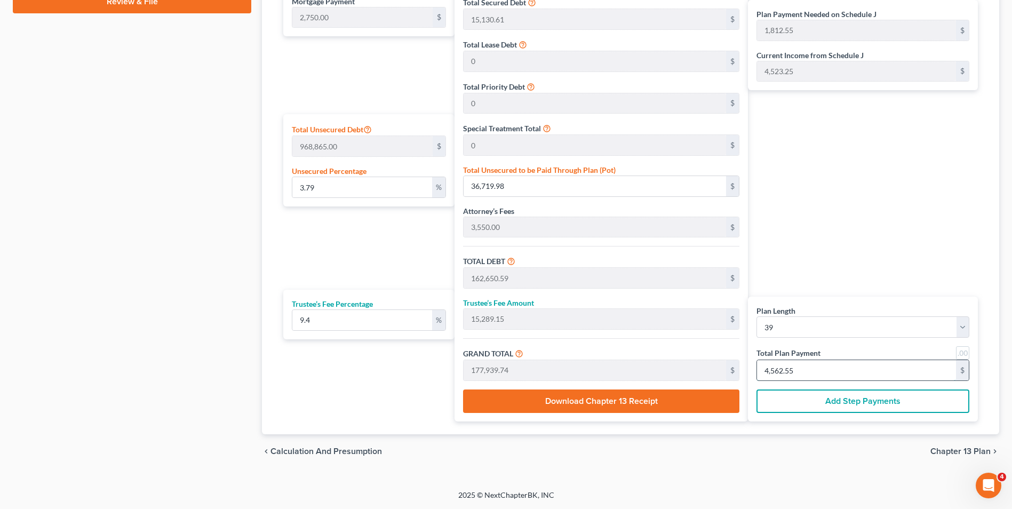
type input "155.99"
type input "4"
type input "1,604.20"
type input "150.79"
type input "1,755.00"
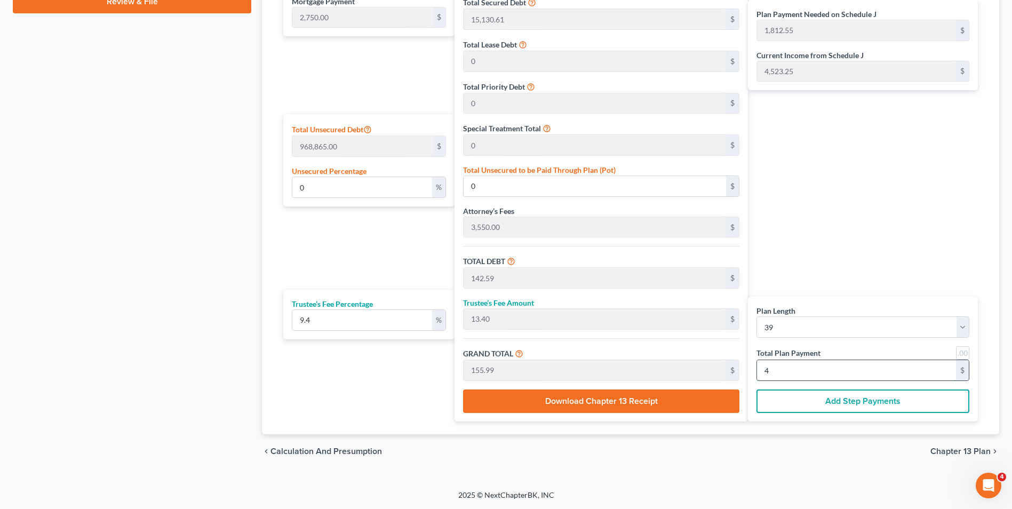
type input "45"
type input "16,113.34"
type input "1,514.65"
type input "17,628.00"
type input "4523"
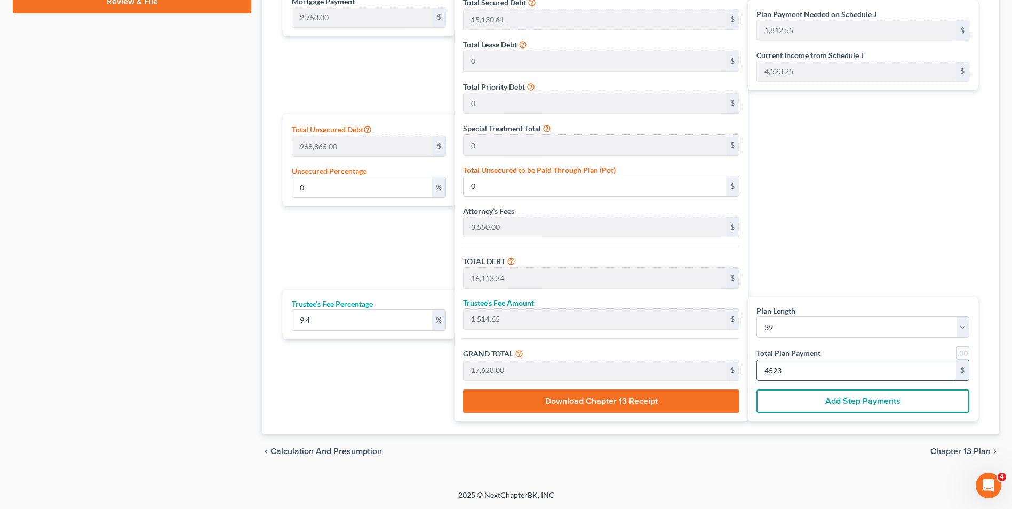
type input "3.64"
type input "35,309.79"
type input "161,240.40"
click at [805, 333] on select "1 2 3 4 5 6 7 8 9 10 11 12 13 14 15 16 17 18 19 20 21 22 23 24 25 26 27 28 29 3…" at bounding box center [863, 327] width 213 height 21
click at [757, 317] on select "1 2 3 4 5 6 7 8 9 10 11 12 13 14 15 16 17 18 19 20 21 22 23 24 25 26 27 28 29 3…" at bounding box center [863, 327] width 213 height 21
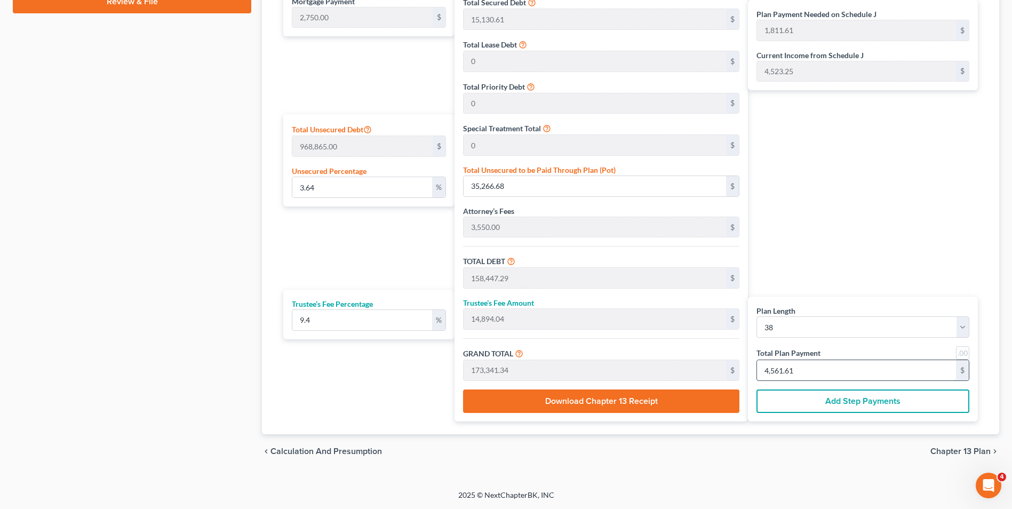
click at [810, 374] on input "4,561.61" at bounding box center [856, 370] width 199 height 20
click at [798, 284] on div "Plan Payment Needed on Schedule J 1,811.61 $ Current Income from Schedule J 4,5…" at bounding box center [865, 184] width 235 height 476
click at [823, 333] on select "1 2 3 4 5 6 7 8 9 10 11 12 13 14 15 16 17 18 19 20 21 22 23 24 25 26 27 28 29 3…" at bounding box center [863, 327] width 213 height 21
click at [757, 317] on select "1 2 3 4 5 6 7 8 9 10 11 12 13 14 15 16 17 18 19 20 21 22 23 24 25 26 27 28 29 3…" at bounding box center [863, 327] width 213 height 21
click at [826, 371] on input "4,483.74" at bounding box center [856, 370] width 199 height 20
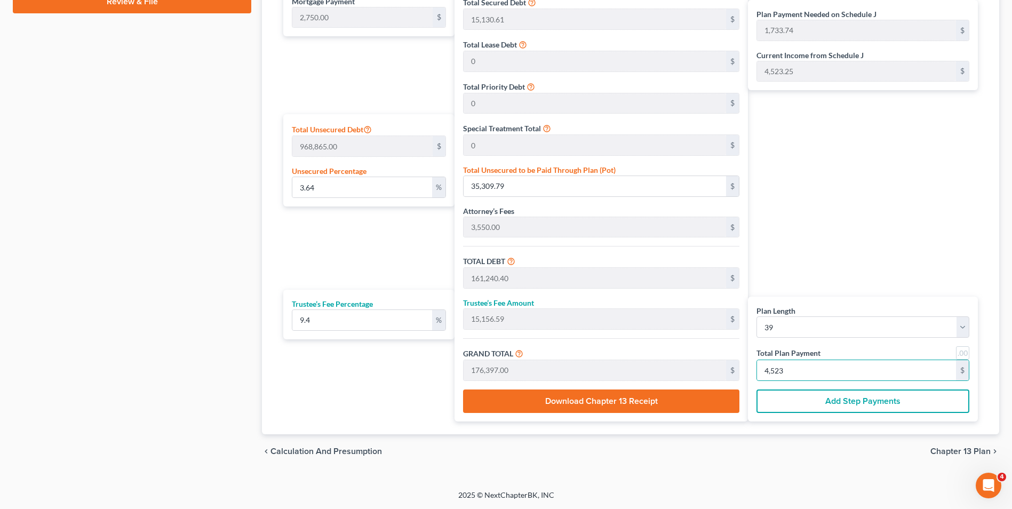
click at [814, 253] on div "Plan Payment Needed on Schedule J 1,733.74 $ Current Income from Schedule J 4,5…" at bounding box center [865, 184] width 235 height 476
click at [49, 251] on div "Case Dashboard Payments Invoices Payments Payments Credit Report Client Profile" at bounding box center [131, -1] width 249 height 937
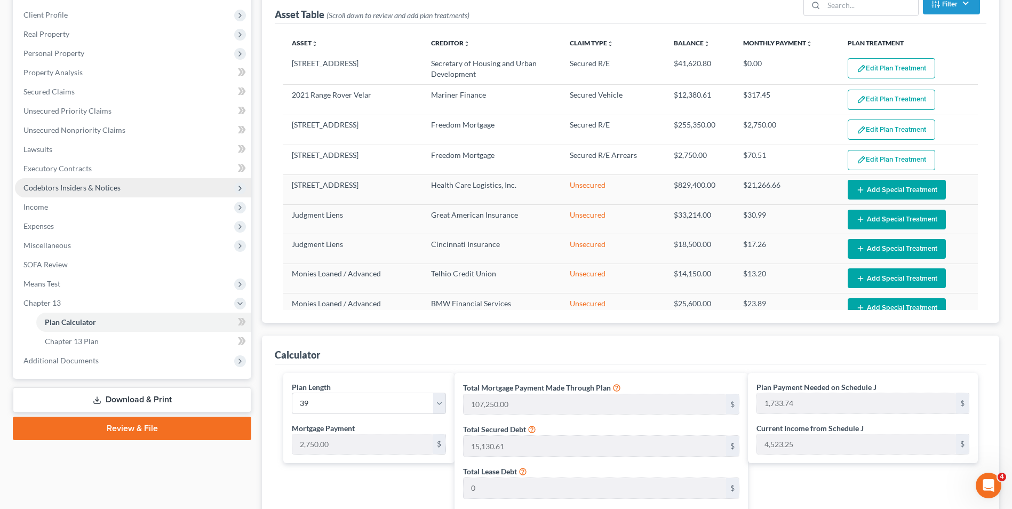
scroll to position [37, 0]
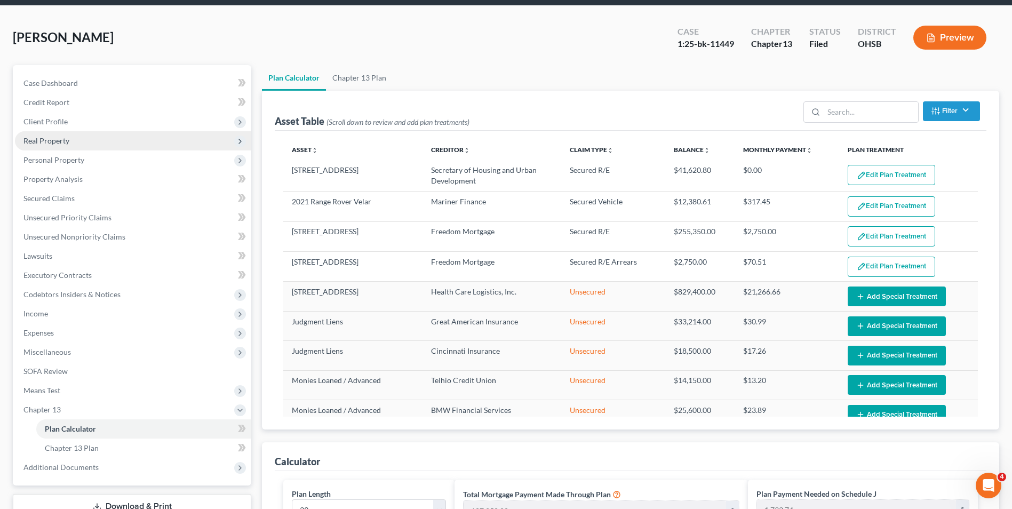
click at [58, 138] on span "Real Property" at bounding box center [46, 140] width 46 height 9
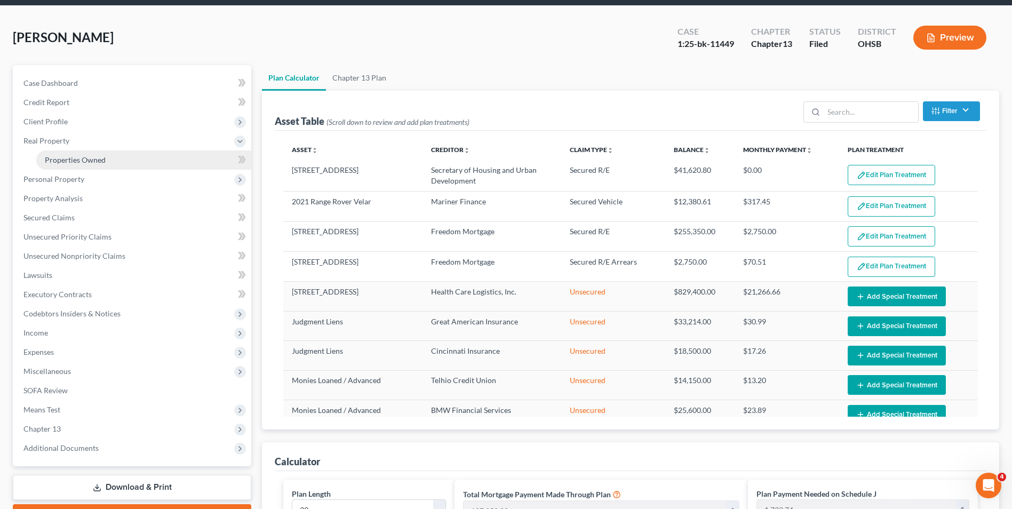
click at [79, 157] on span "Properties Owned" at bounding box center [75, 159] width 61 height 9
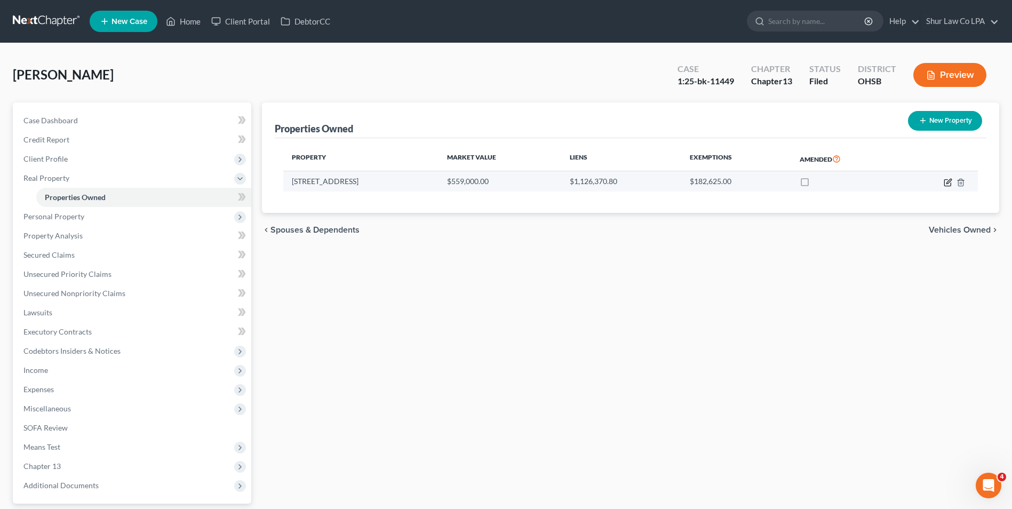
click at [950, 185] on icon "button" at bounding box center [948, 182] width 9 height 9
